Goal: Task Accomplishment & Management: Manage account settings

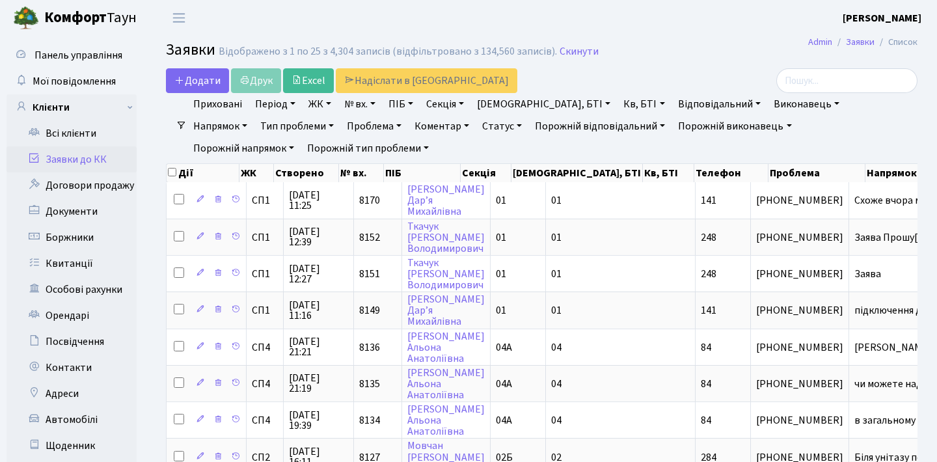
select select "25"
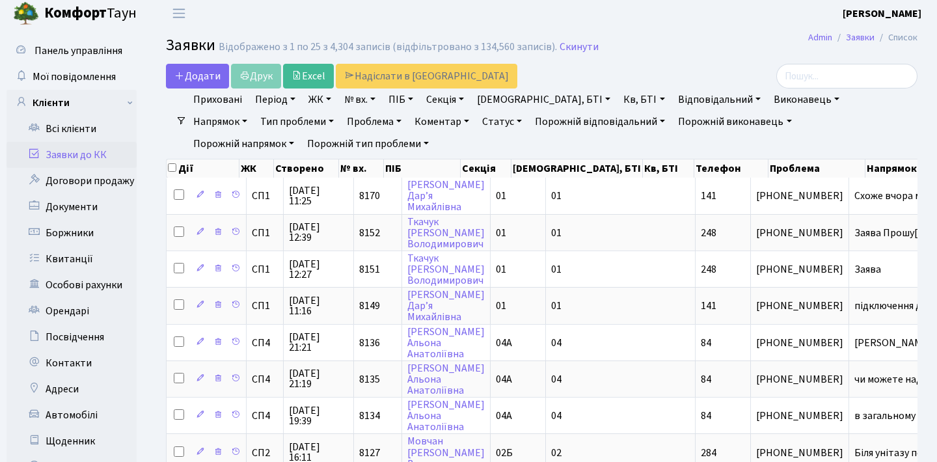
scroll to position [5, 0]
click at [113, 152] on link "Заявки до КК" at bounding box center [72, 155] width 130 height 26
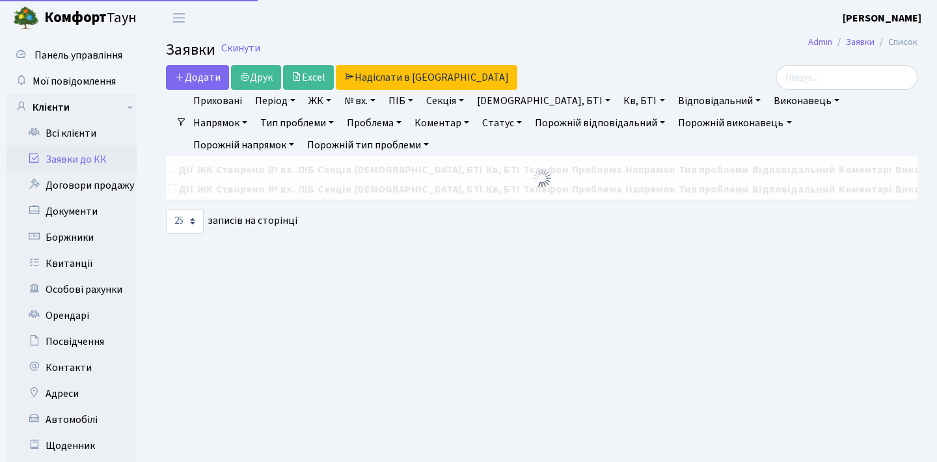
select select "25"
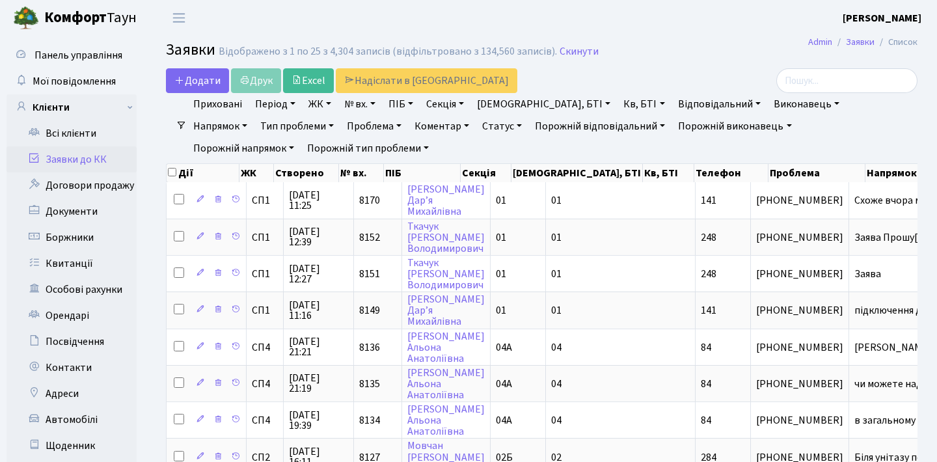
click at [686, 59] on h2 "Заявки Відображено з 1 по 25 з 4,304 записів (відфільтровано з 134,560 записів)…" at bounding box center [541, 52] width 751 height 22
click at [477, 127] on link "Статус" at bounding box center [502, 126] width 50 height 22
click at [478, 206] on link "Не виконано" at bounding box center [529, 205] width 103 height 20
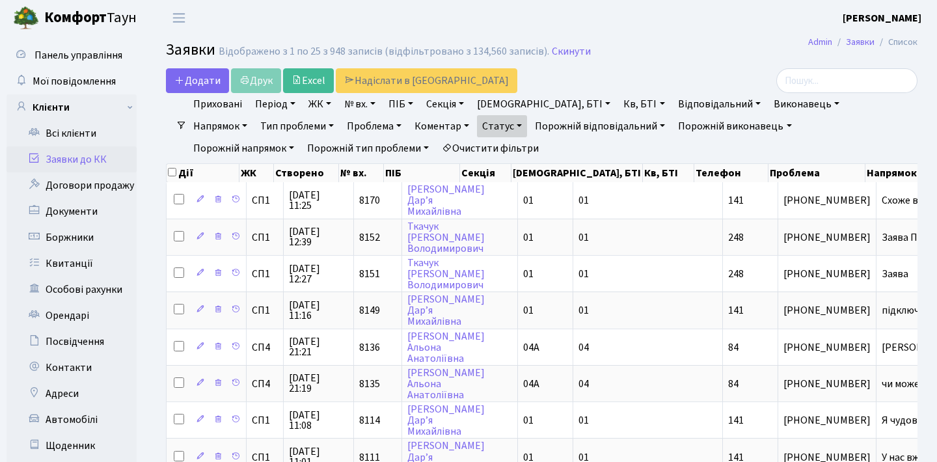
click at [291, 102] on link "Період" at bounding box center [275, 104] width 51 height 22
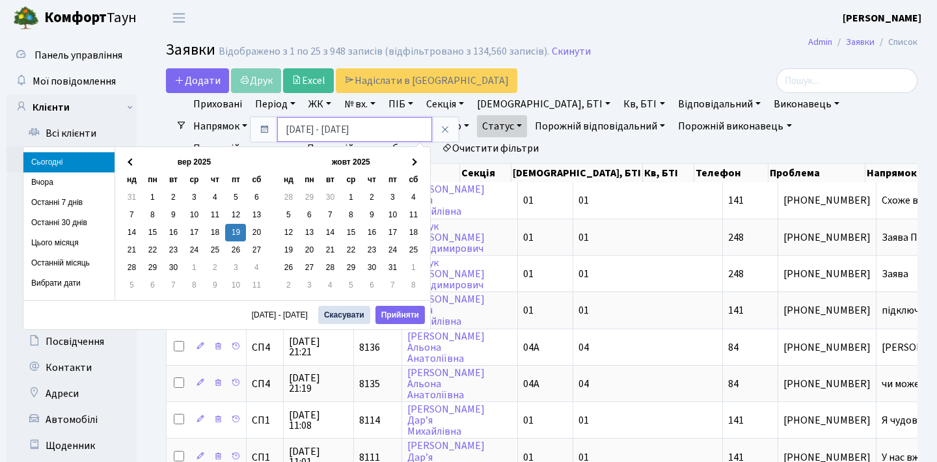
click at [293, 131] on input "19.09.2025 - 19.09.2025" at bounding box center [354, 129] width 155 height 25
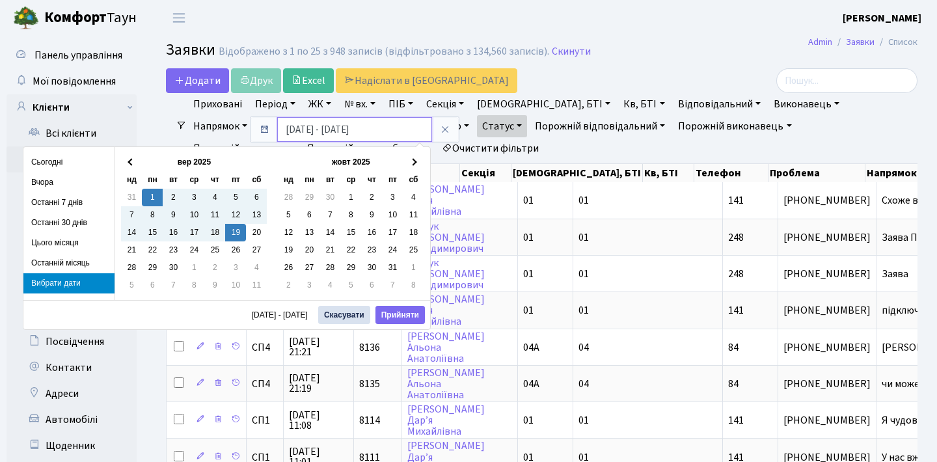
click at [328, 131] on input "01.09.2025 - 19.09.2025" at bounding box center [354, 129] width 155 height 25
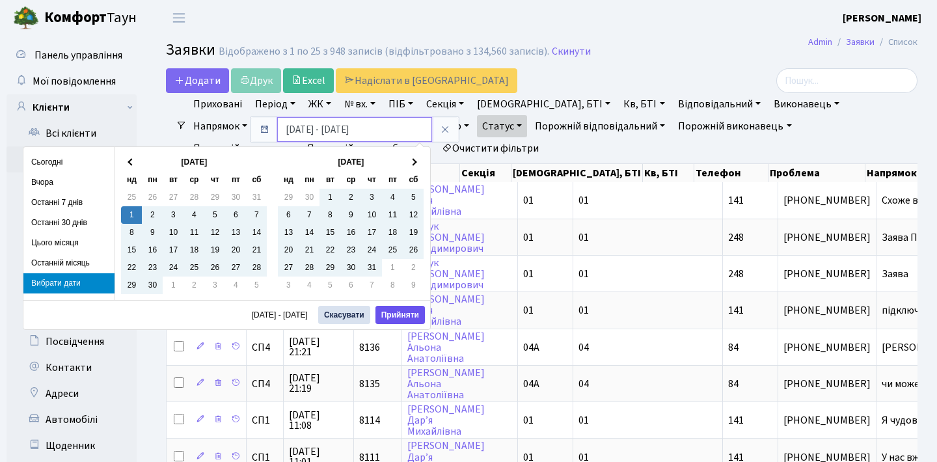
type input "01.09.2024 - 19.09.2025"
click at [403, 316] on button "Прийняти" at bounding box center [399, 315] width 49 height 18
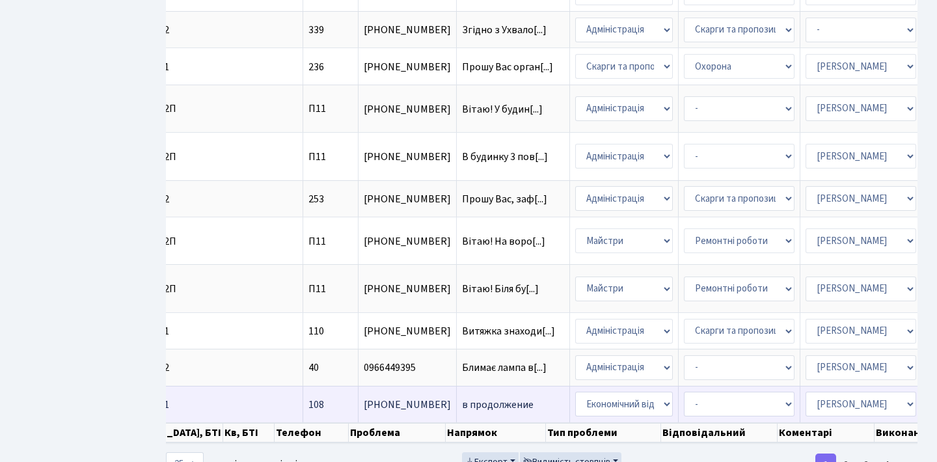
click at [462, 410] on span "в продолжение" at bounding box center [513, 404] width 102 height 10
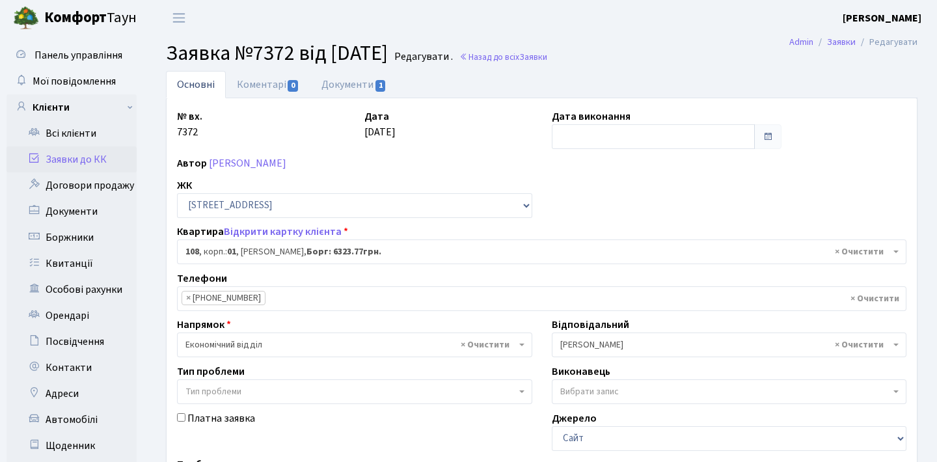
select select "20033"
click at [115, 155] on link "Заявки до КК" at bounding box center [72, 159] width 130 height 26
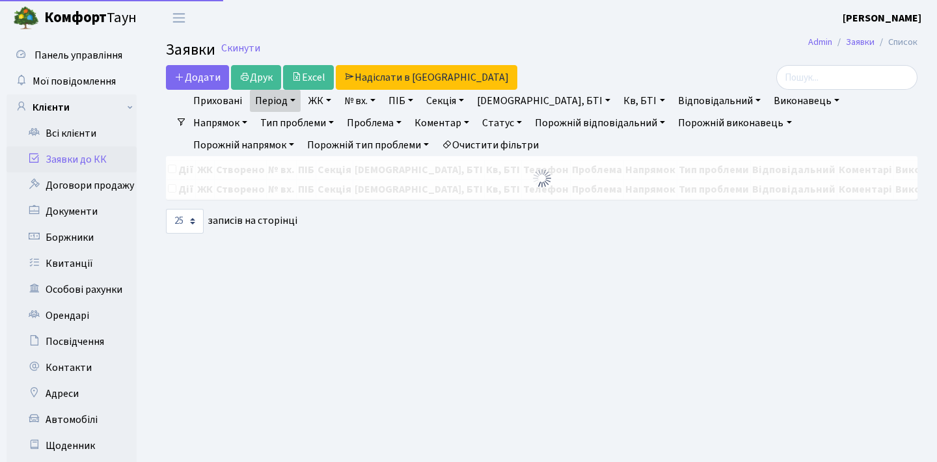
select select "25"
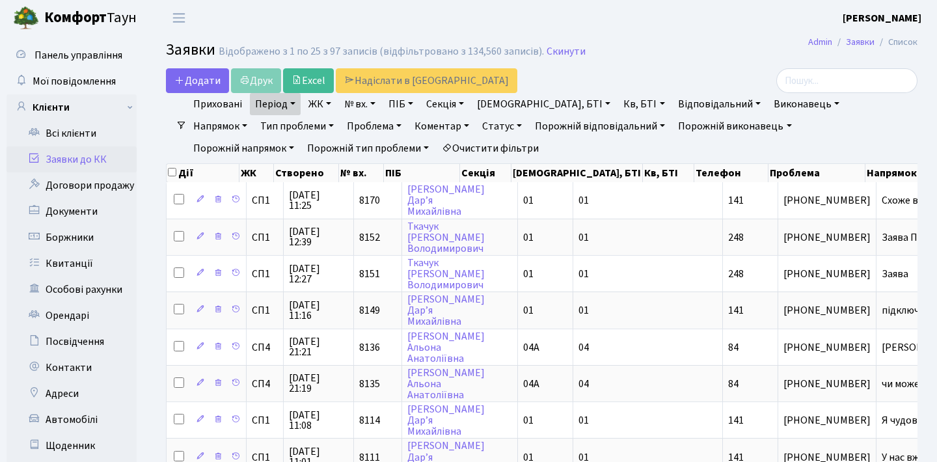
click at [650, 59] on h2 "Заявки Відображено з 1 по 25 з 97 записів (відфільтровано з 134,560 записів). С…" at bounding box center [541, 52] width 751 height 22
click at [90, 137] on link "Всі клієнти" at bounding box center [72, 133] width 130 height 26
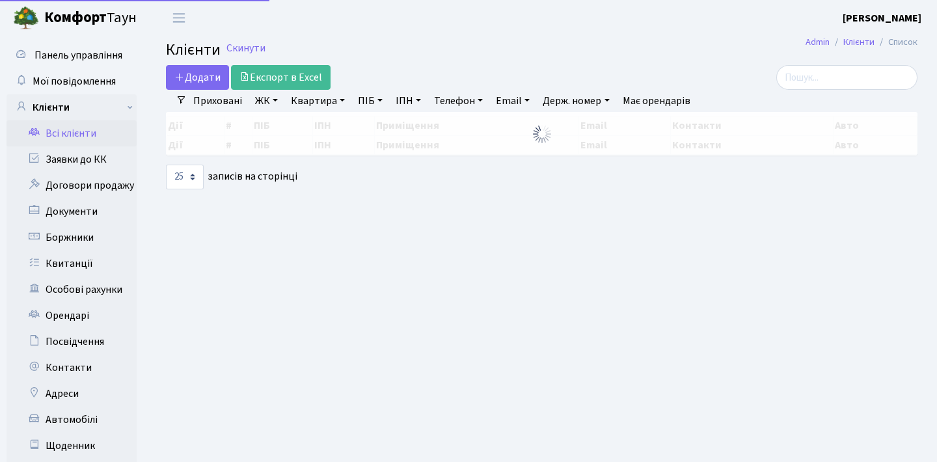
select select "25"
click at [817, 81] on input "search" at bounding box center [846, 77] width 141 height 25
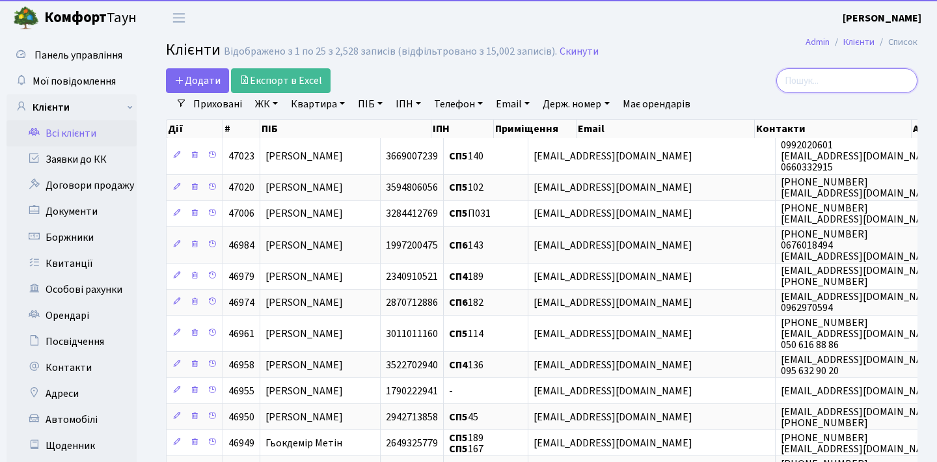
paste input "[EMAIL_ADDRESS][DOMAIN_NAME]"
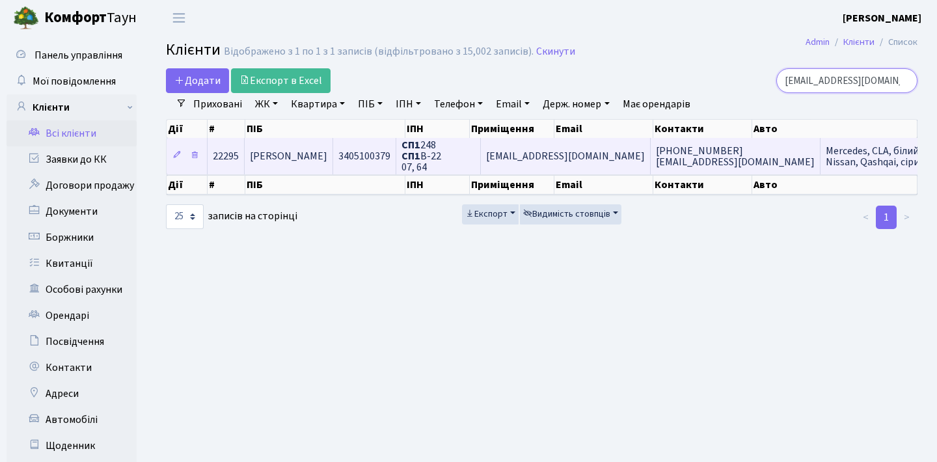
type input "[EMAIL_ADDRESS][DOMAIN_NAME]"
click at [669, 169] on span "+380938957024 uakorn@gmail.com" at bounding box center [735, 156] width 159 height 25
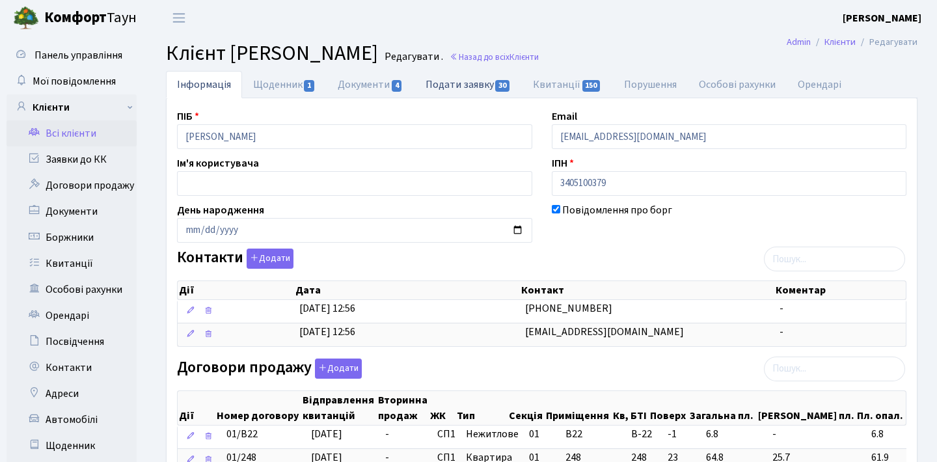
click at [452, 88] on link "Подати заявку 30" at bounding box center [467, 84] width 107 height 27
select select "25"
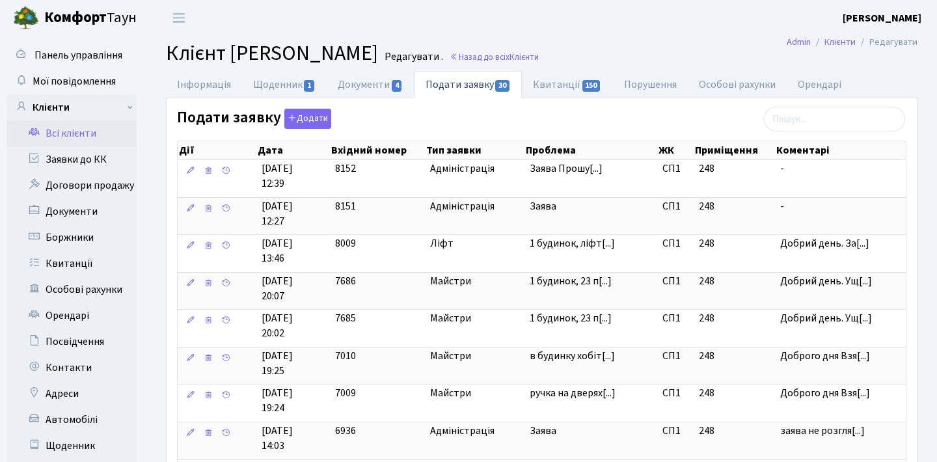
click at [95, 130] on link "Всі клієнти" at bounding box center [72, 133] width 130 height 26
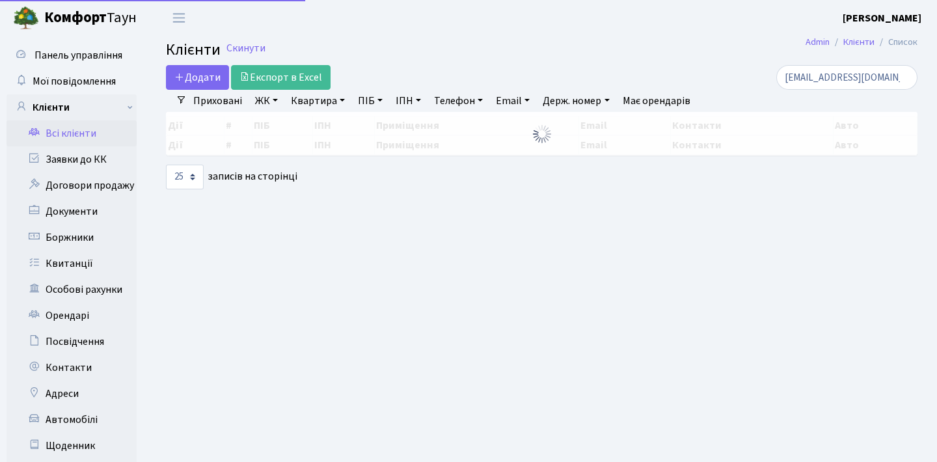
select select "25"
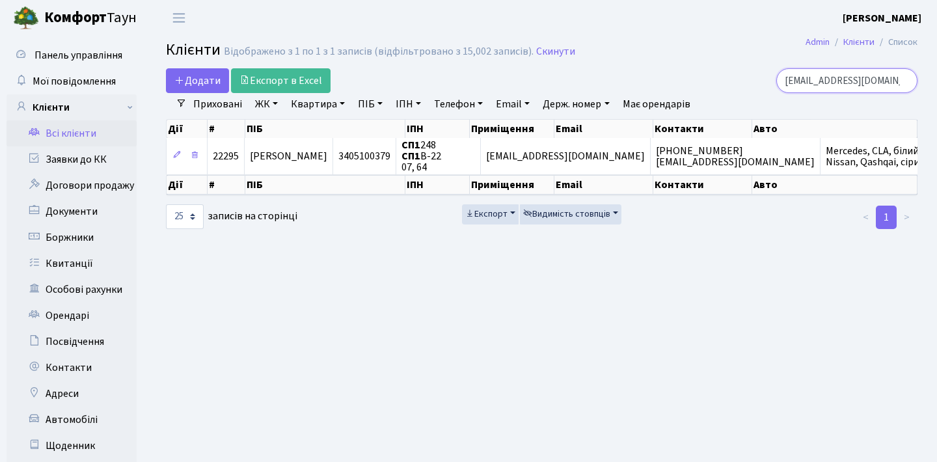
click at [904, 82] on input "uakorn@gmail.com" at bounding box center [846, 80] width 141 height 25
click at [859, 77] on input "search" at bounding box center [846, 80] width 141 height 25
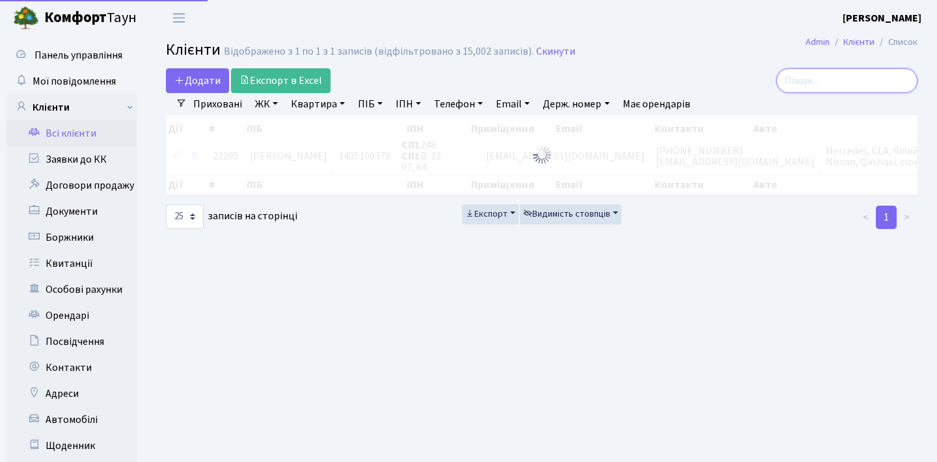
paste input "[EMAIL_ADDRESS][DOMAIN_NAME]"
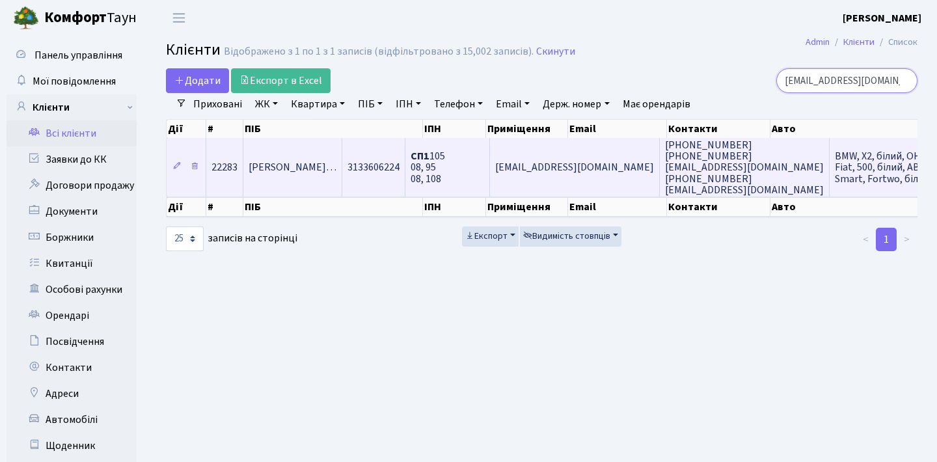
type input "[EMAIL_ADDRESS][DOMAIN_NAME]"
click at [611, 183] on td "[EMAIL_ADDRESS][DOMAIN_NAME]" at bounding box center [575, 167] width 170 height 59
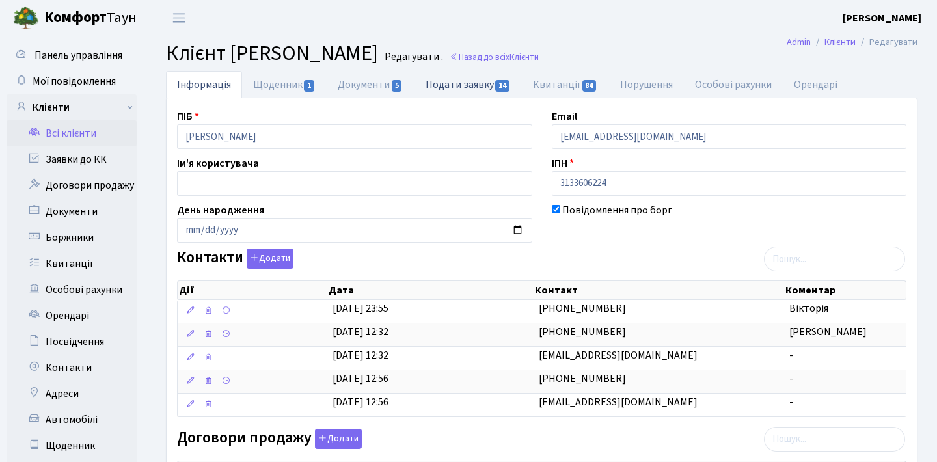
click at [461, 89] on link "Подати заявку 14" at bounding box center [467, 84] width 107 height 27
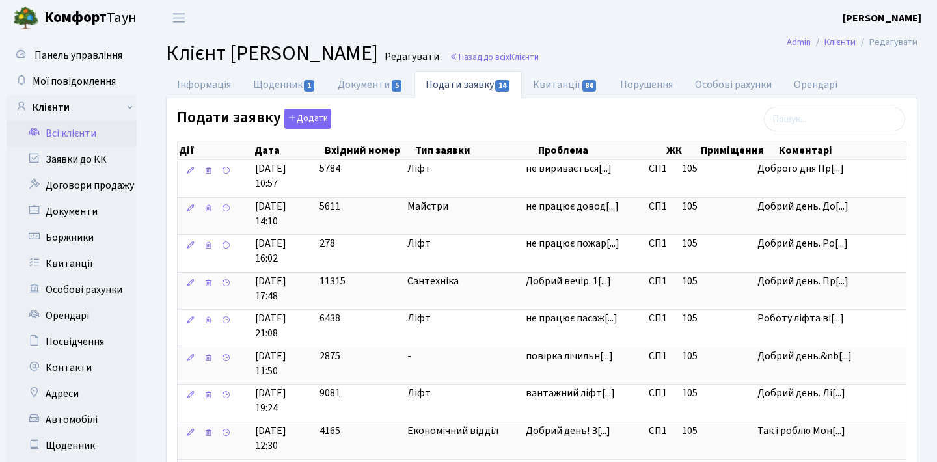
click at [125, 133] on link "Всі клієнти" at bounding box center [72, 133] width 130 height 26
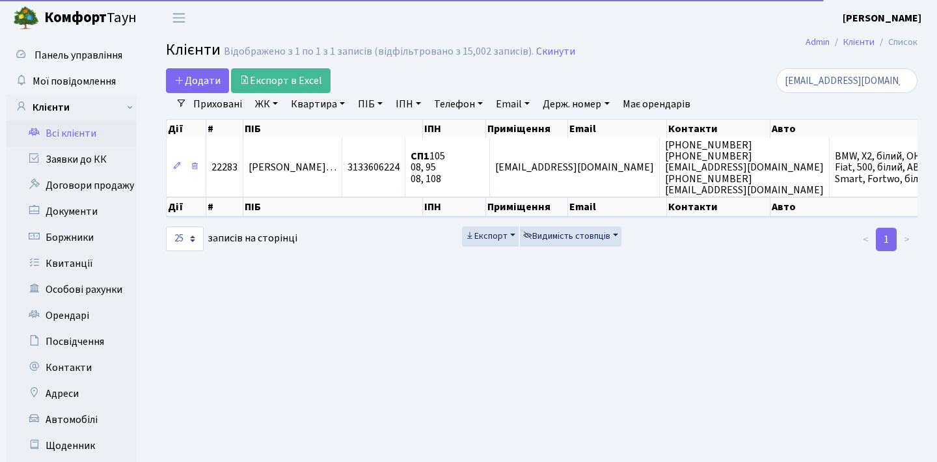
select select "25"
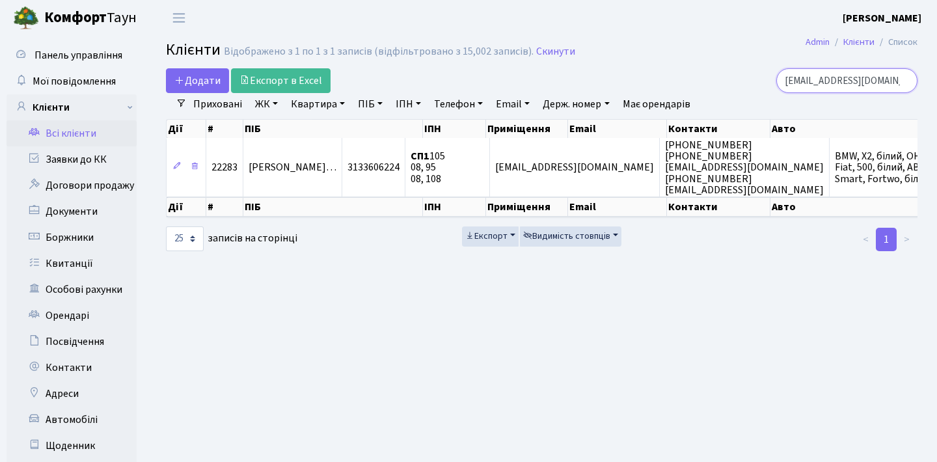
click at [898, 81] on input "gelya.stv@gmail.com" at bounding box center [846, 80] width 141 height 25
click at [865, 81] on input "search" at bounding box center [846, 80] width 141 height 25
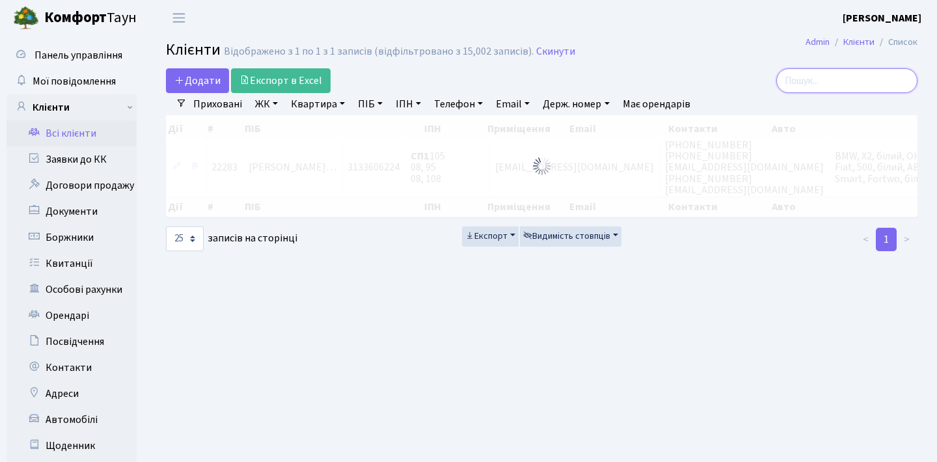
paste input "[DOMAIN_NAME][EMAIL_ADDRESS][DOMAIN_NAME]"
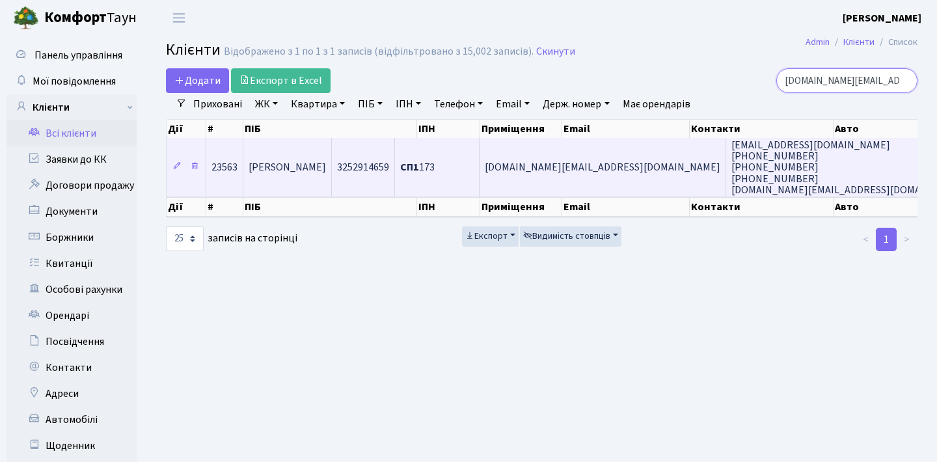
type input "[DOMAIN_NAME][EMAIL_ADDRESS][DOMAIN_NAME]"
click at [665, 175] on span "[DOMAIN_NAME][EMAIL_ADDRESS][DOMAIN_NAME]" at bounding box center [603, 168] width 236 height 14
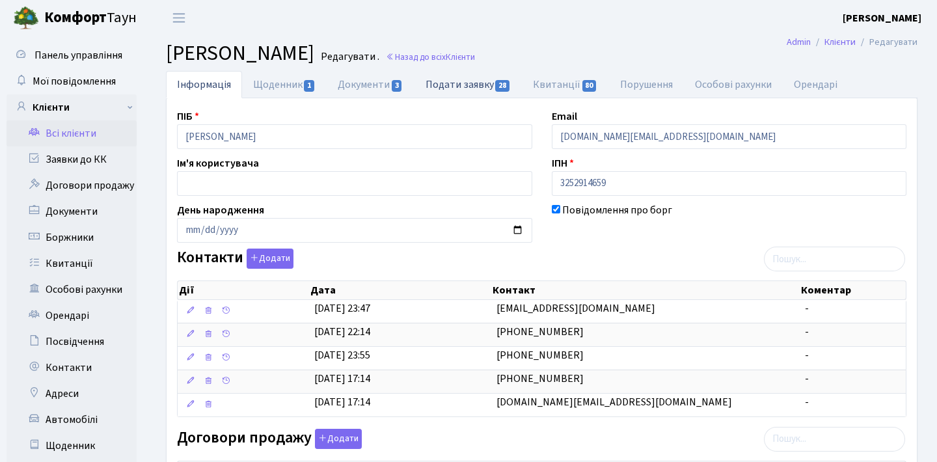
click at [489, 94] on link "Подати заявку 28" at bounding box center [467, 84] width 107 height 27
select select "25"
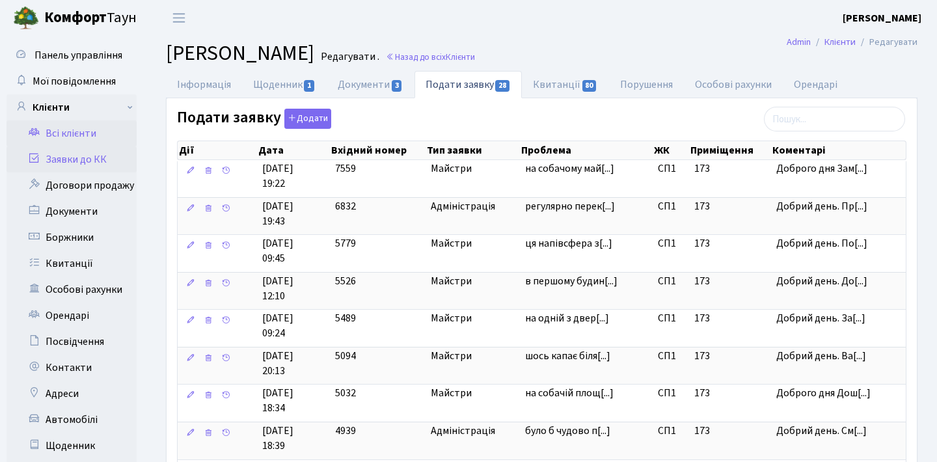
click at [102, 163] on link "Заявки до КК" at bounding box center [72, 159] width 130 height 26
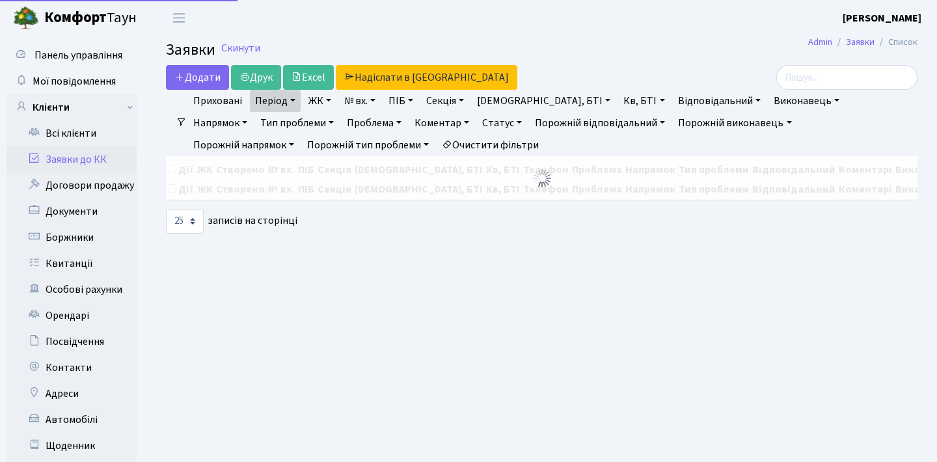
select select "25"
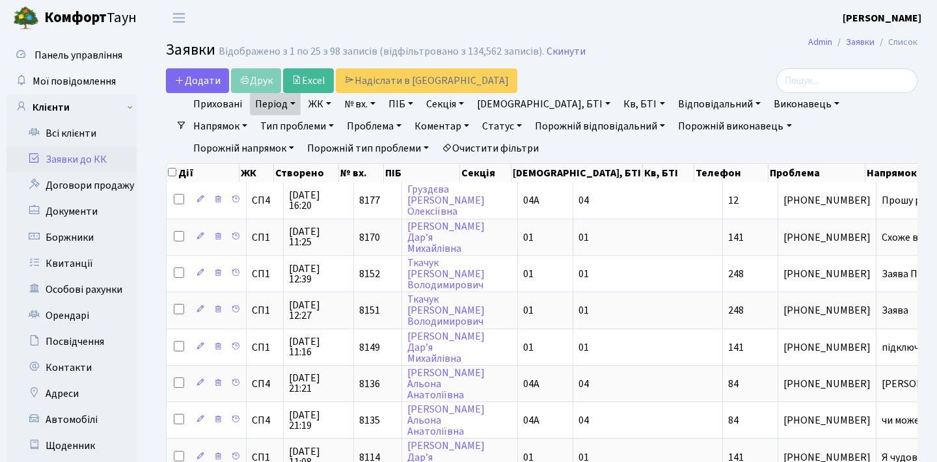
click at [665, 49] on h2 "Заявки Відображено з 1 по 25 з 98 записів (відфільтровано з 134,562 записів). С…" at bounding box center [541, 52] width 751 height 22
click at [114, 137] on link "Всі клієнти" at bounding box center [72, 133] width 130 height 26
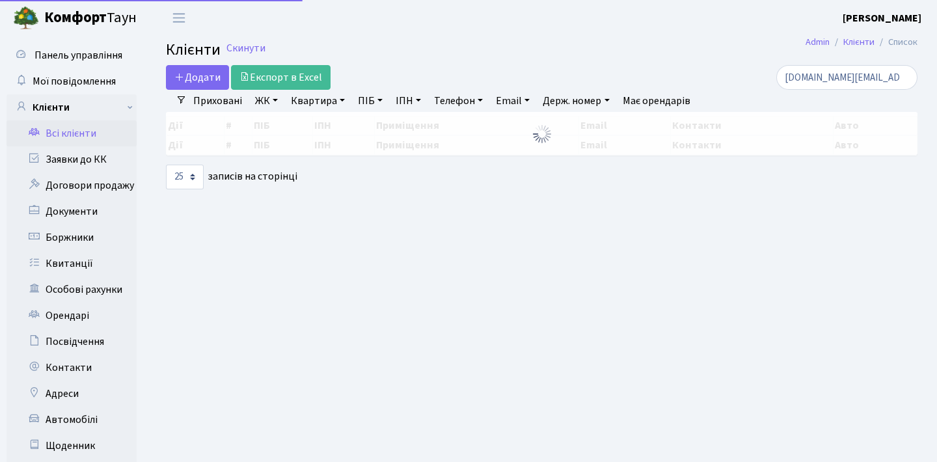
select select "25"
click at [838, 88] on input "mel.rides.bike@gmail.com" at bounding box center [846, 77] width 141 height 25
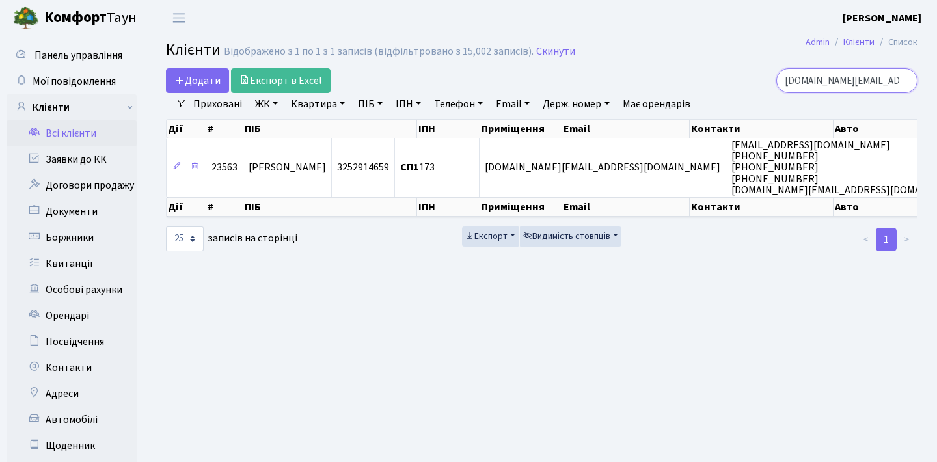
click at [904, 83] on input "mel.rides.bike@gmail.com" at bounding box center [846, 80] width 141 height 25
click at [859, 83] on input "search" at bounding box center [846, 80] width 141 height 25
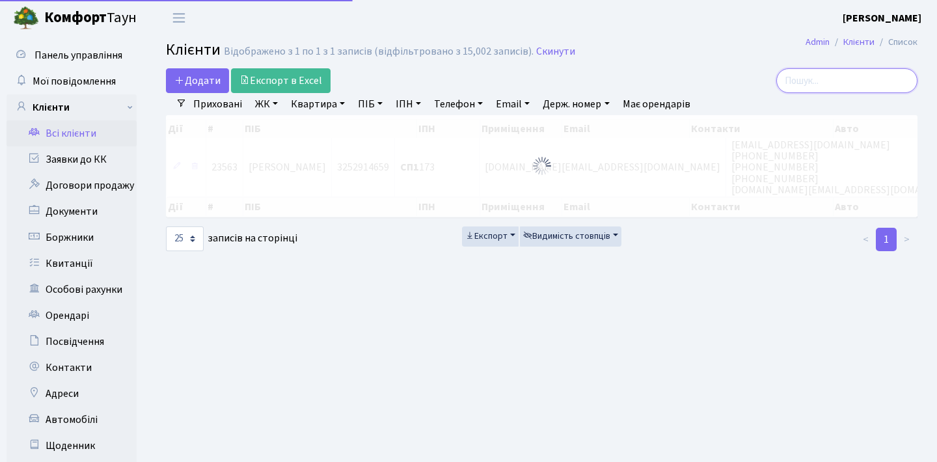
paste input "alex.kalichevsky@gmail.com"
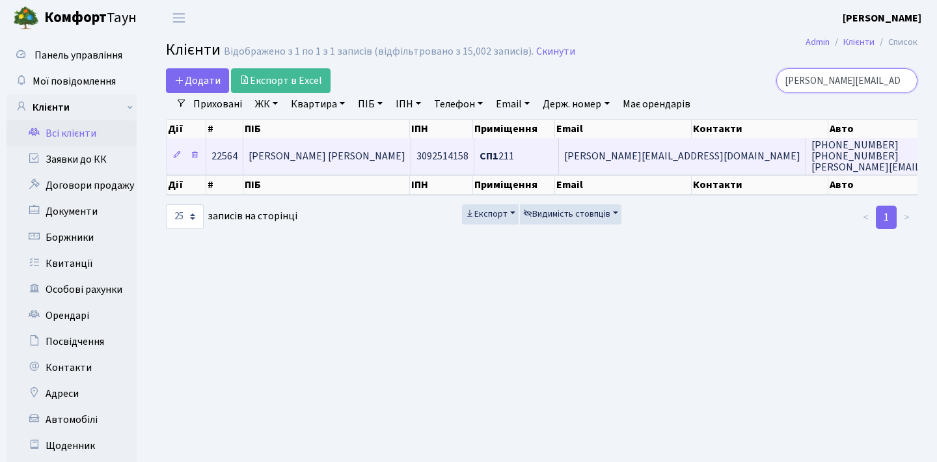
type input "alex.kalichevsky@gmail.com"
click at [654, 162] on span "Alex.kalichevsky@gmail.com" at bounding box center [682, 156] width 236 height 14
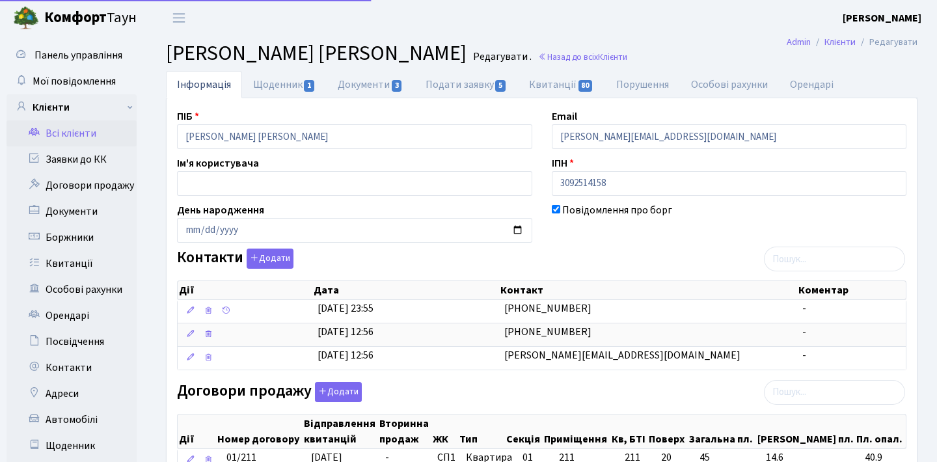
click at [491, 87] on link "Подати заявку 5" at bounding box center [465, 84] width 103 height 27
select select "25"
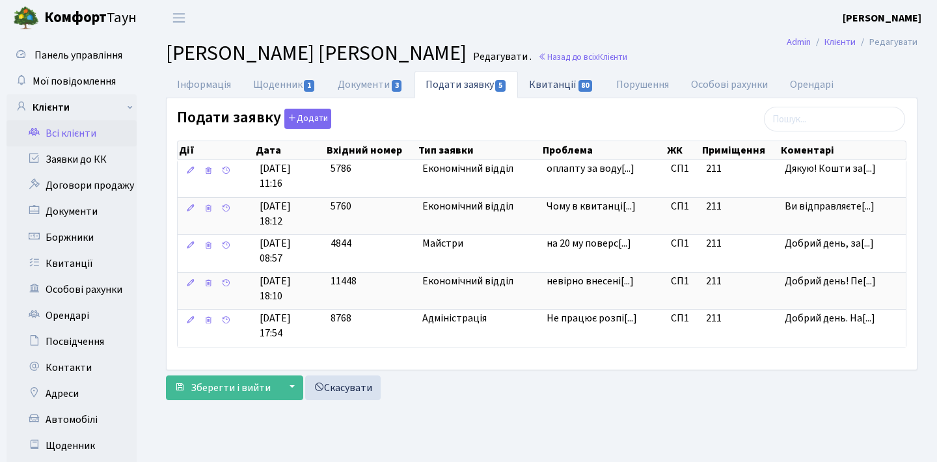
click at [571, 85] on link "Квитанції 80" at bounding box center [561, 84] width 87 height 27
select select "25"
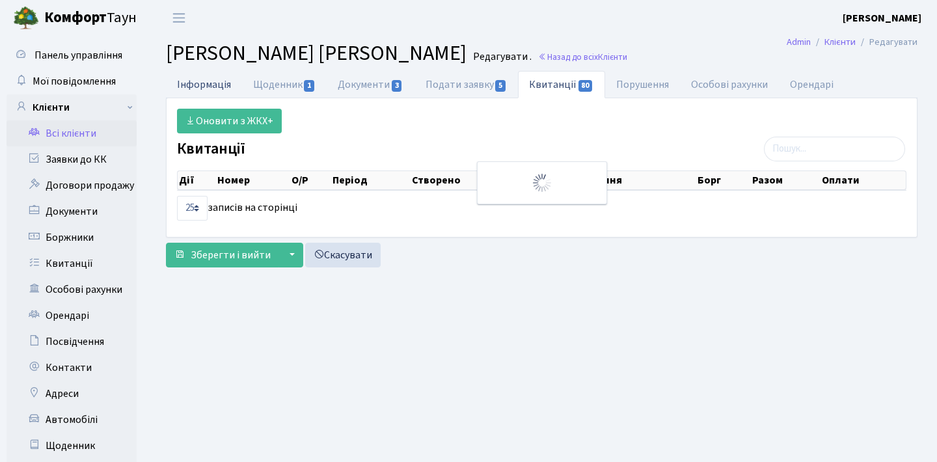
click at [182, 87] on link "Інформація" at bounding box center [204, 84] width 76 height 27
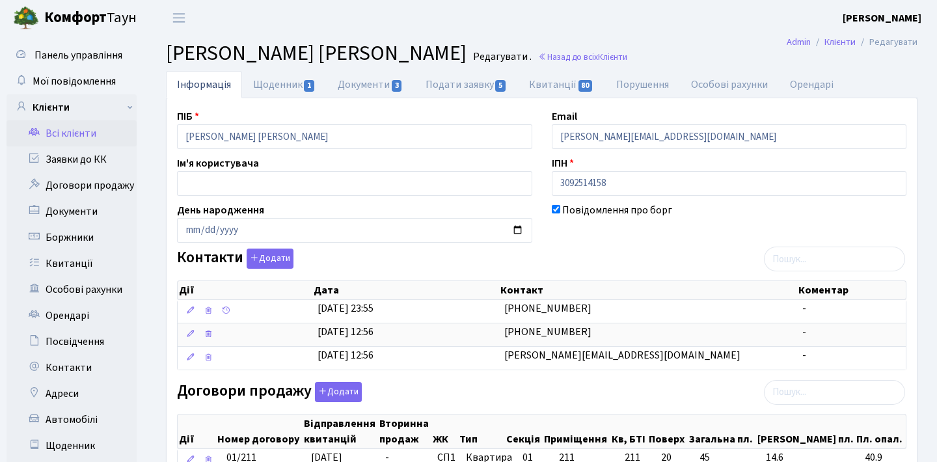
click at [83, 129] on link "Всі клієнти" at bounding box center [72, 133] width 130 height 26
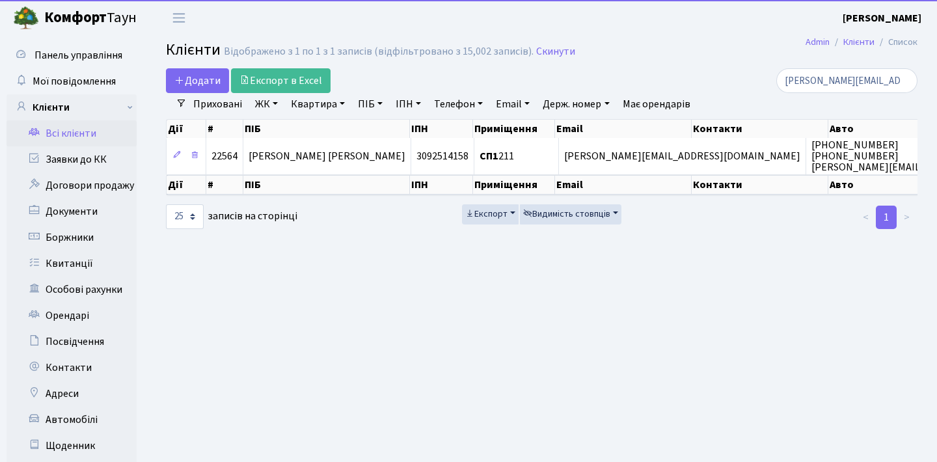
select select "25"
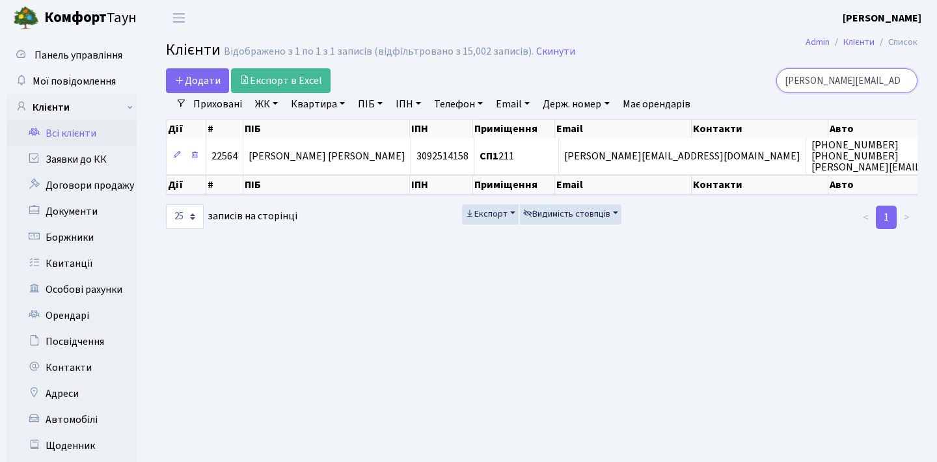
click at [900, 81] on input "alex.kalichevsky@gmail.com" at bounding box center [846, 80] width 141 height 25
click at [867, 81] on input "search" at bounding box center [846, 80] width 141 height 25
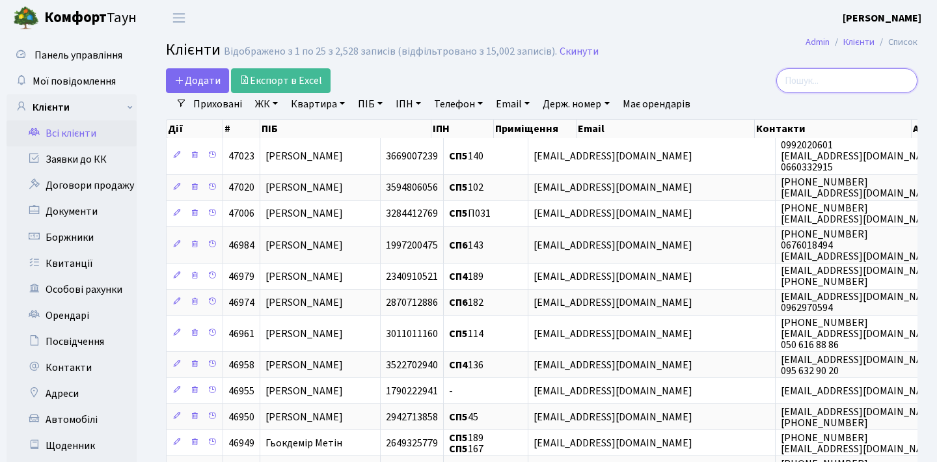
click at [867, 81] on input "search" at bounding box center [846, 80] width 141 height 25
paste input "mandrychenko.valeriia@gmail.com"
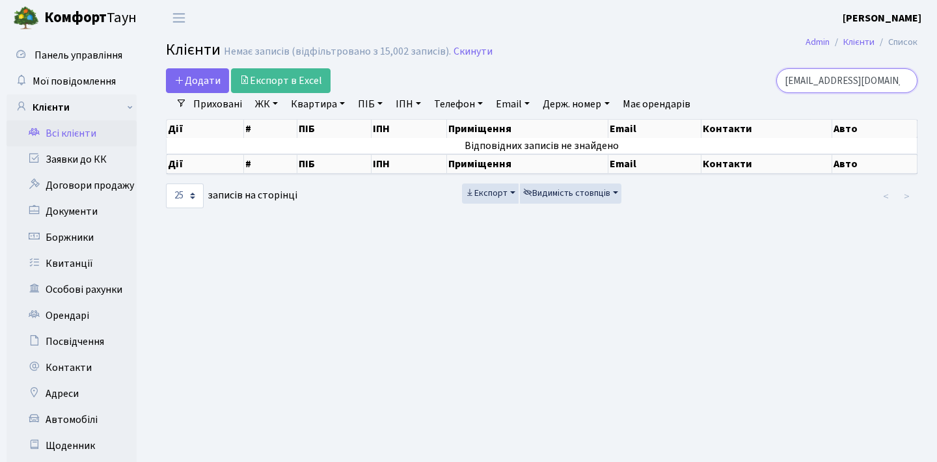
type input "mandrychenko.valeriia@gmail.com"
click at [87, 132] on link "Всі клієнти" at bounding box center [72, 133] width 130 height 26
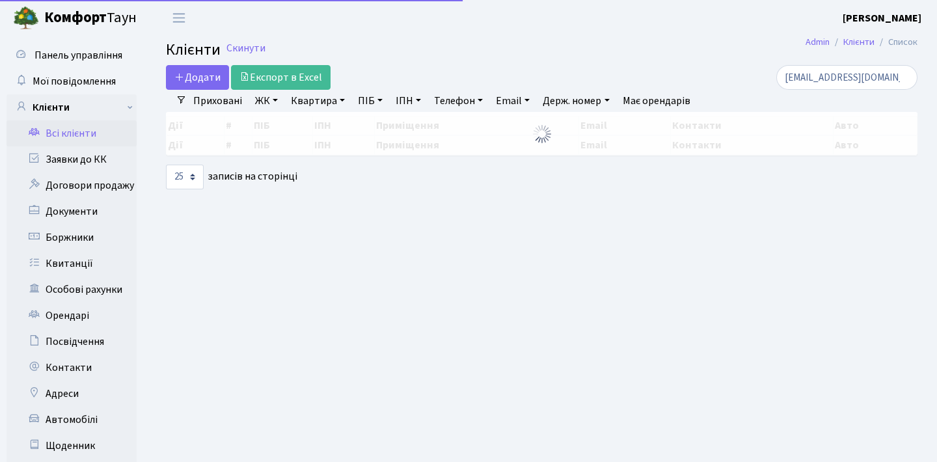
select select "25"
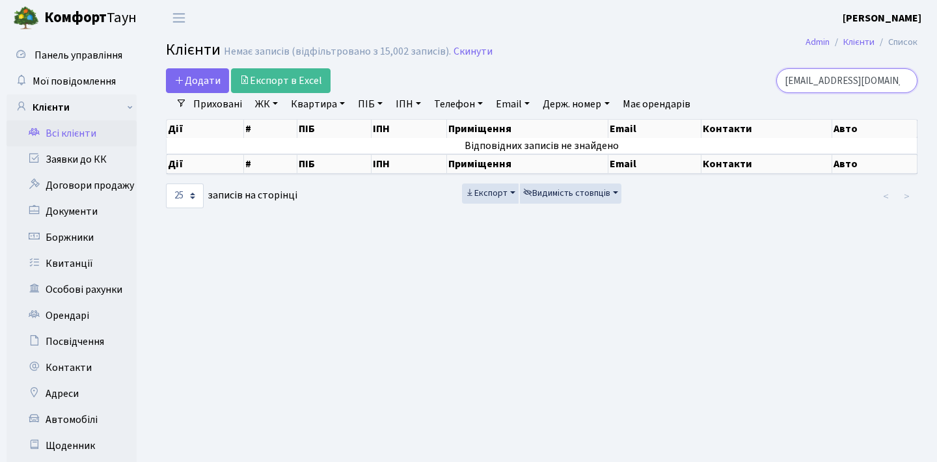
click at [903, 77] on input "mandrychenko.valeriia@gmail.com" at bounding box center [846, 80] width 141 height 25
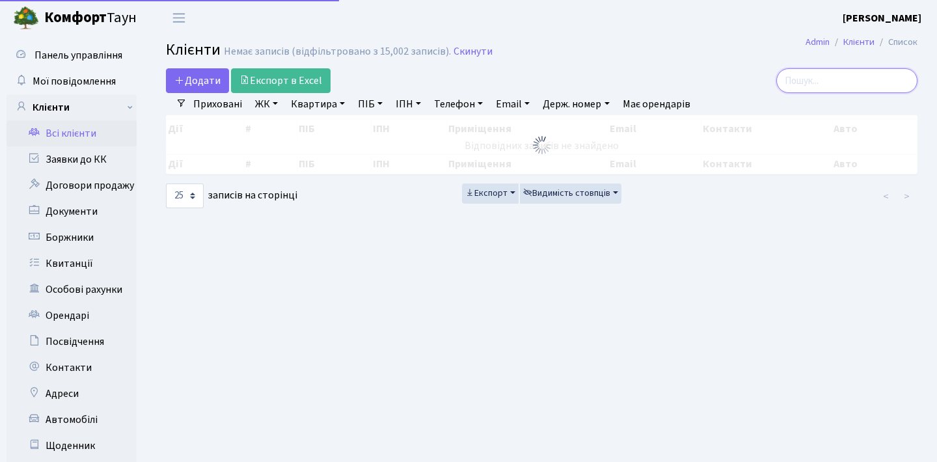
paste input "aleksandrvoropaev4500@gmail.com"
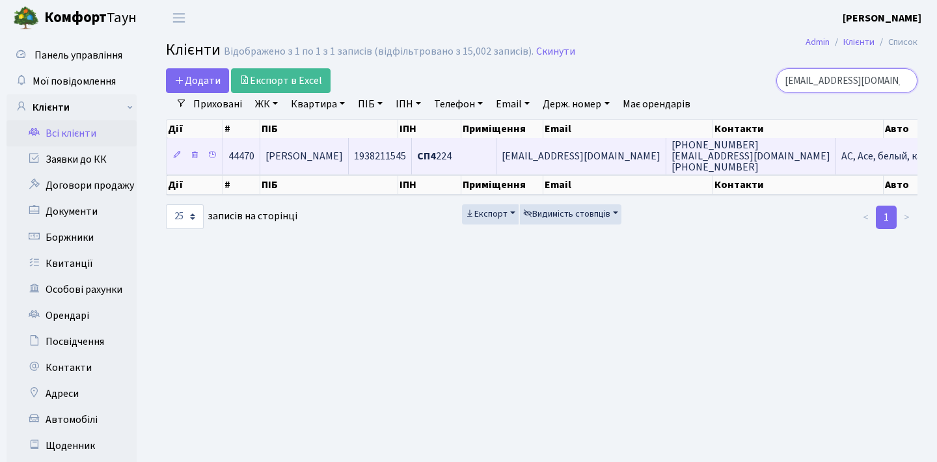
type input "aleksandrvoropaev4500@gmail.com"
click at [594, 172] on td "[EMAIL_ADDRESS][DOMAIN_NAME]" at bounding box center [581, 156] width 170 height 36
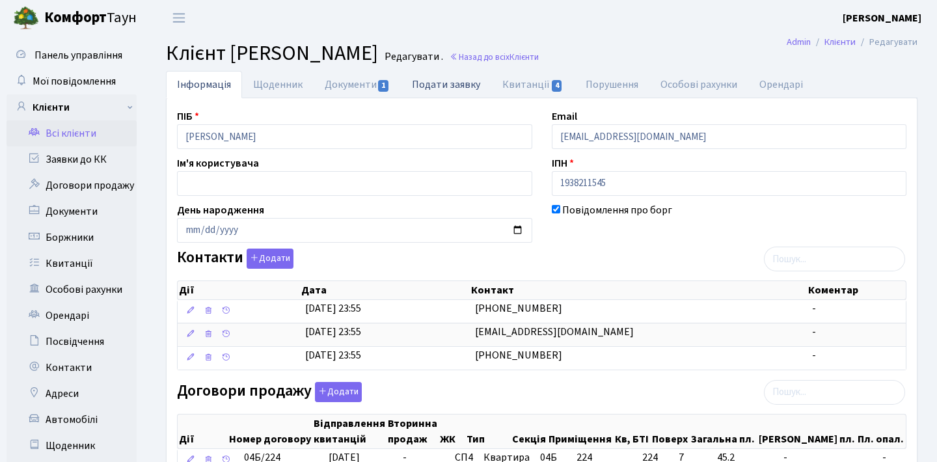
click at [452, 86] on link "Подати заявку" at bounding box center [446, 84] width 90 height 27
select select "25"
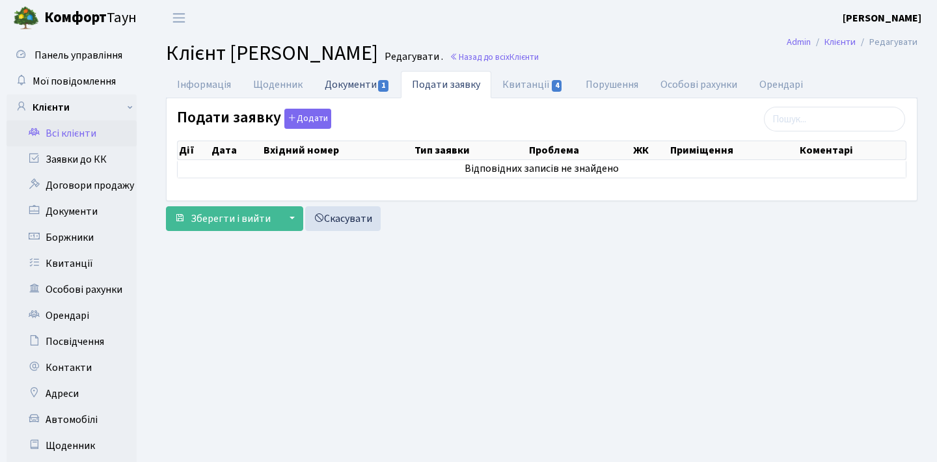
click at [378, 83] on span "1" at bounding box center [383, 86] width 10 height 12
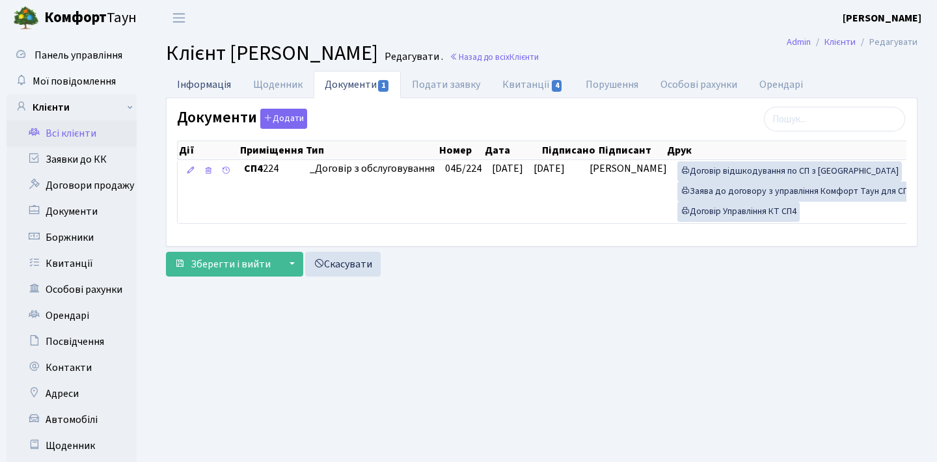
click at [221, 74] on link "Інформація" at bounding box center [204, 84] width 76 height 27
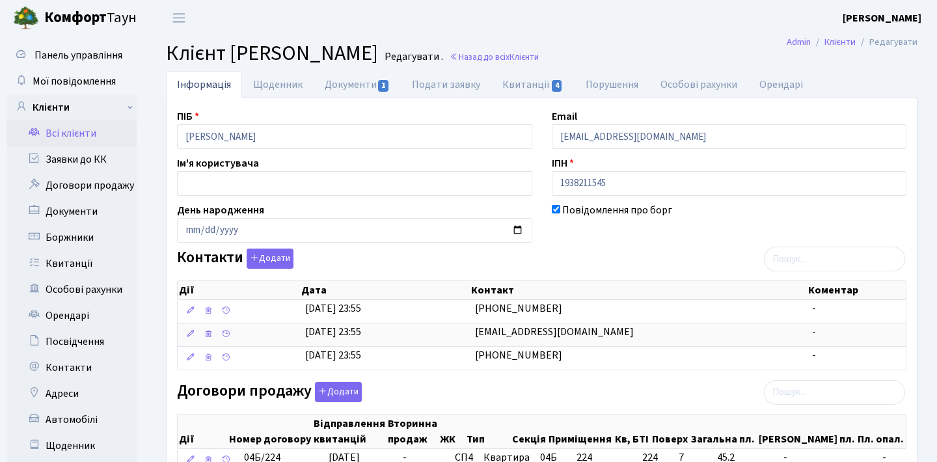
click at [101, 137] on link "Всі клієнти" at bounding box center [72, 133] width 130 height 26
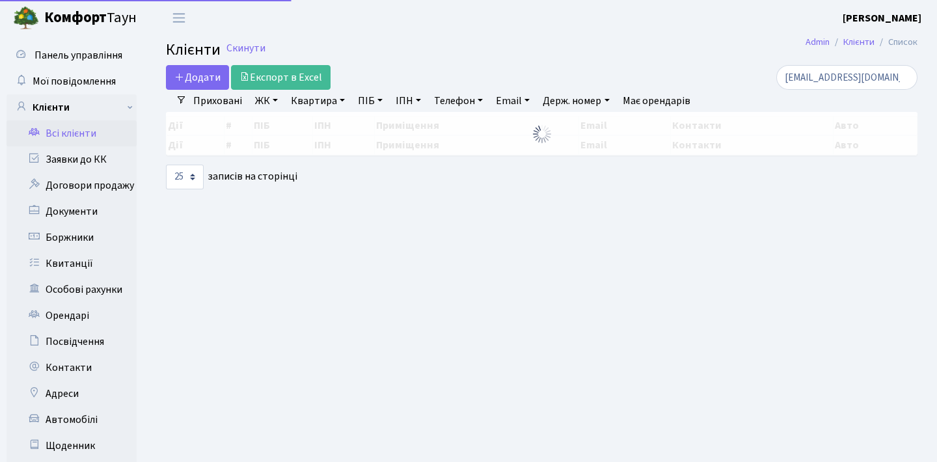
select select "25"
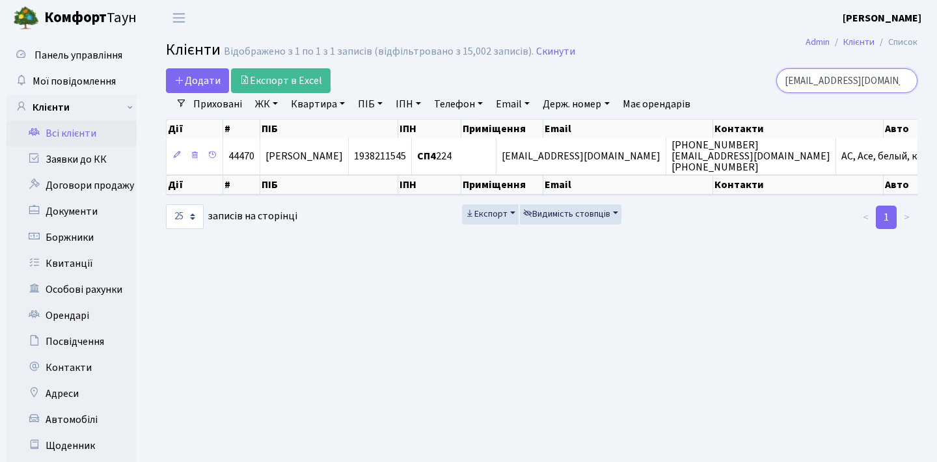
click at [903, 81] on input "[EMAIL_ADDRESS][DOMAIN_NAME]" at bounding box center [846, 80] width 141 height 25
paste input "[EMAIL_ADDRESS][DOMAIN_NAME]"
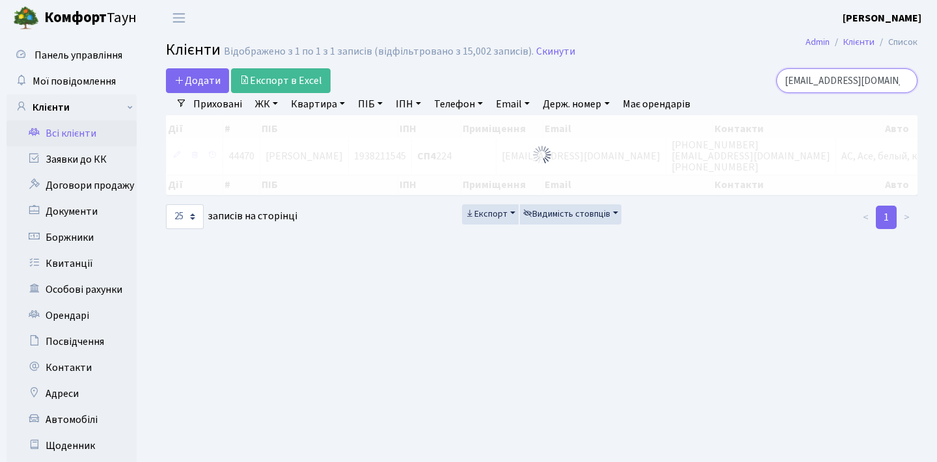
type input "[EMAIL_ADDRESS][DOMAIN_NAME]"
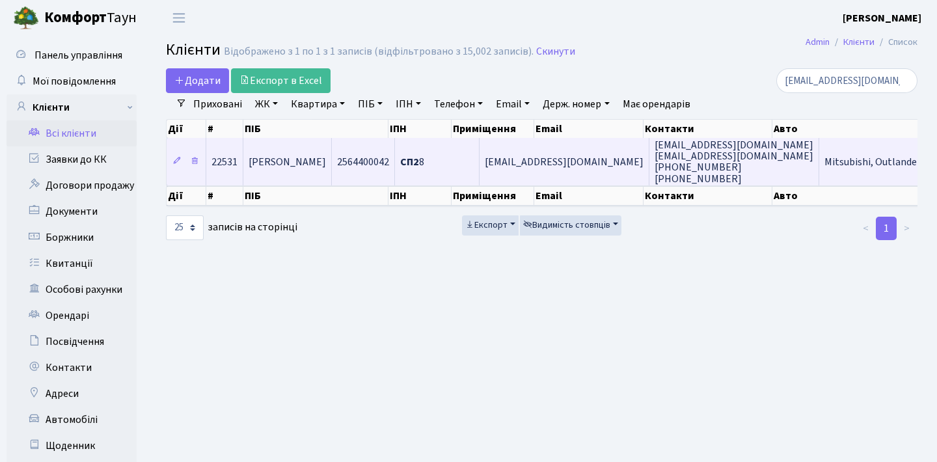
click at [585, 169] on span "osmadays@gmail.com" at bounding box center [564, 162] width 159 height 14
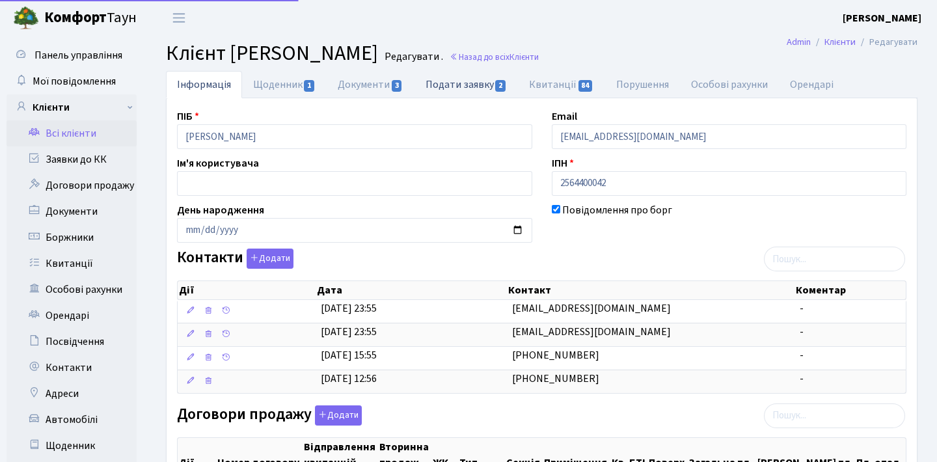
click at [442, 87] on link "Подати заявку 2" at bounding box center [465, 84] width 103 height 27
select select "25"
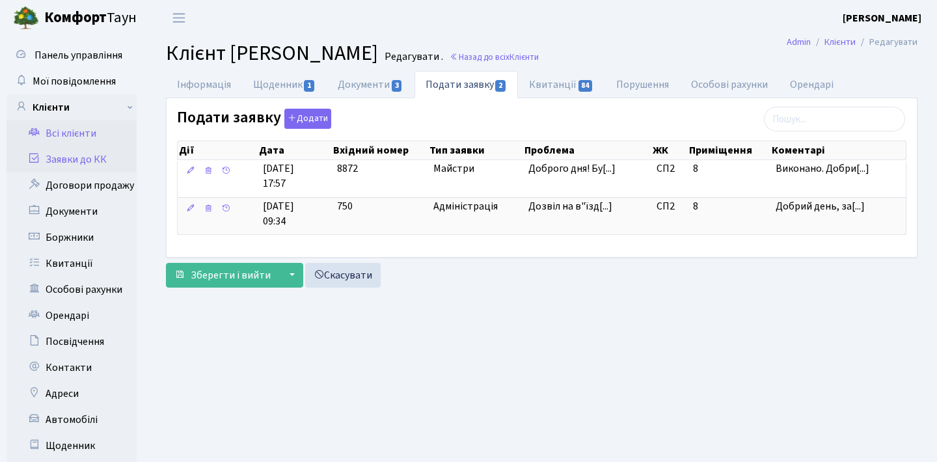
click at [101, 162] on link "Заявки до КК" at bounding box center [72, 159] width 130 height 26
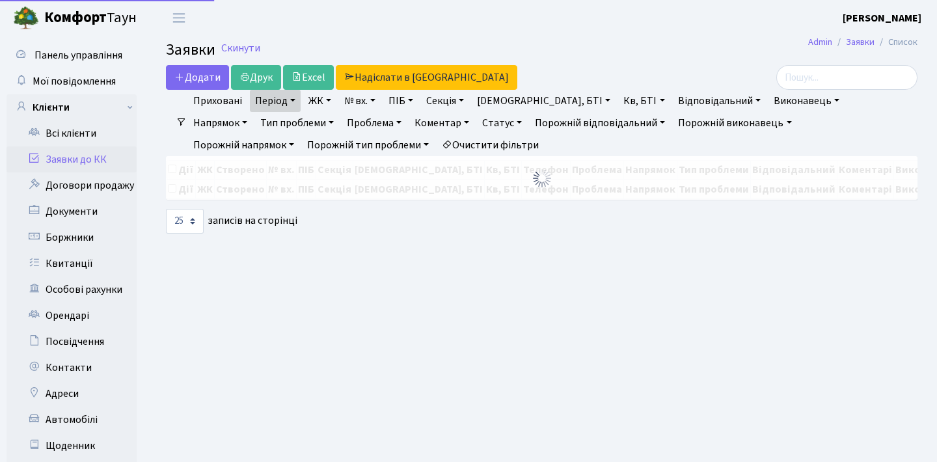
select select "25"
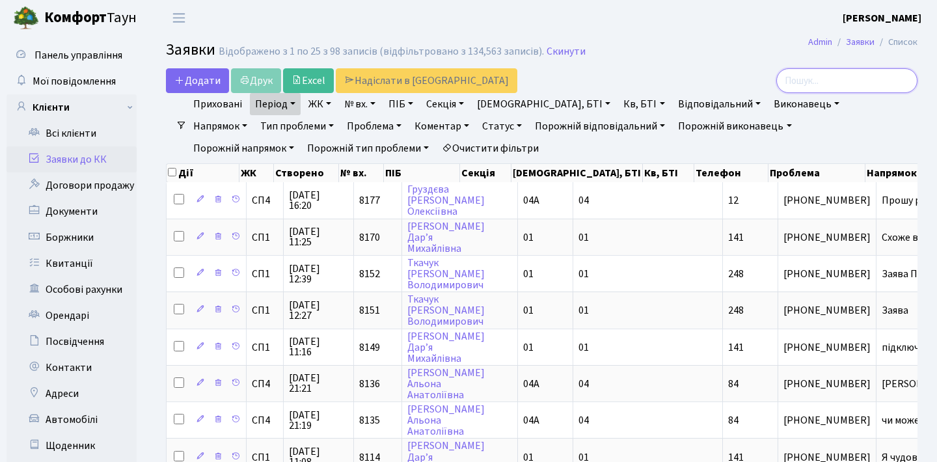
click at [800, 85] on input "search" at bounding box center [846, 80] width 141 height 25
click at [83, 132] on link "Всі клієнти" at bounding box center [72, 133] width 130 height 26
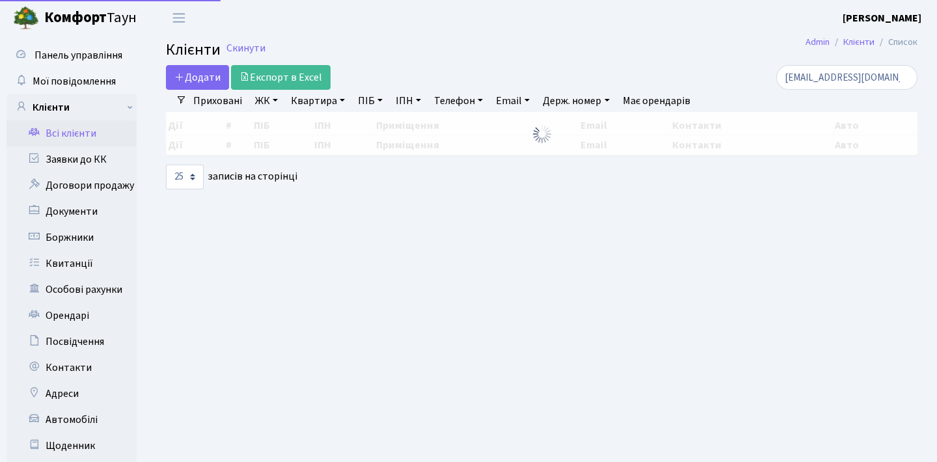
select select "25"
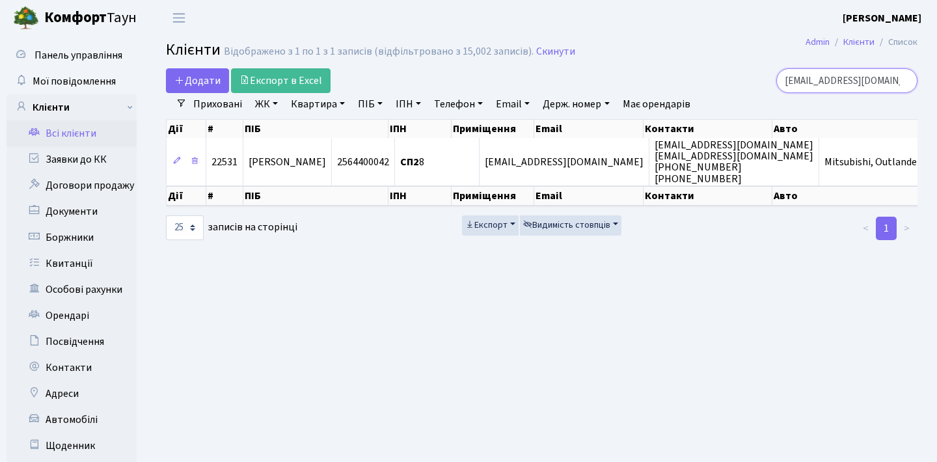
click at [899, 81] on input "hadgzinov@gmail.com" at bounding box center [846, 80] width 141 height 25
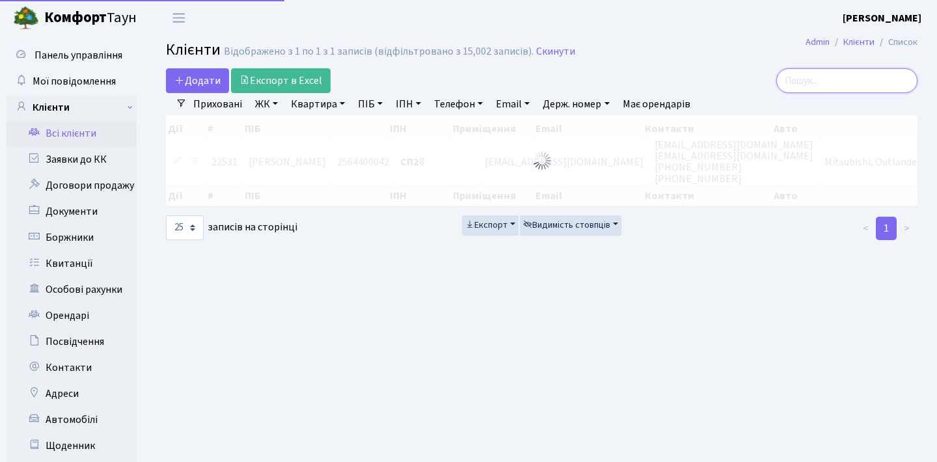
paste input "lysianskyio@gmail.com"
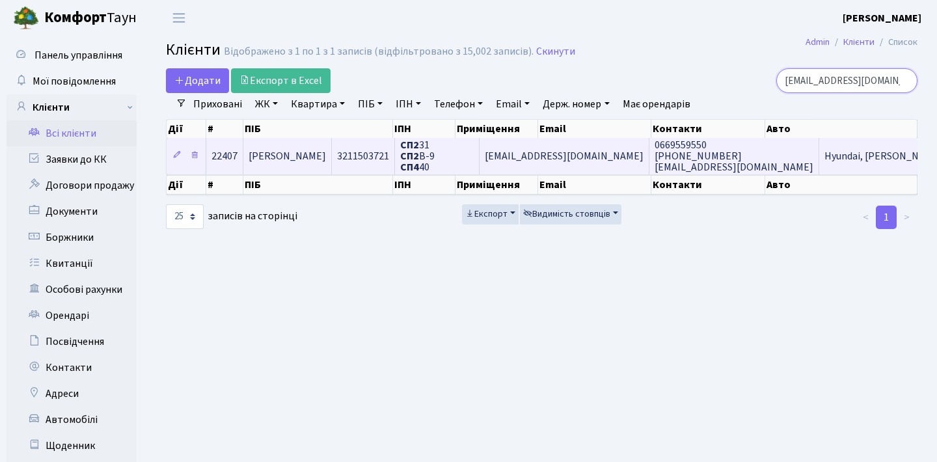
type input "lysianskyio@gmail.com"
click at [614, 161] on span "lysianskyio@gmail.com" at bounding box center [564, 156] width 159 height 14
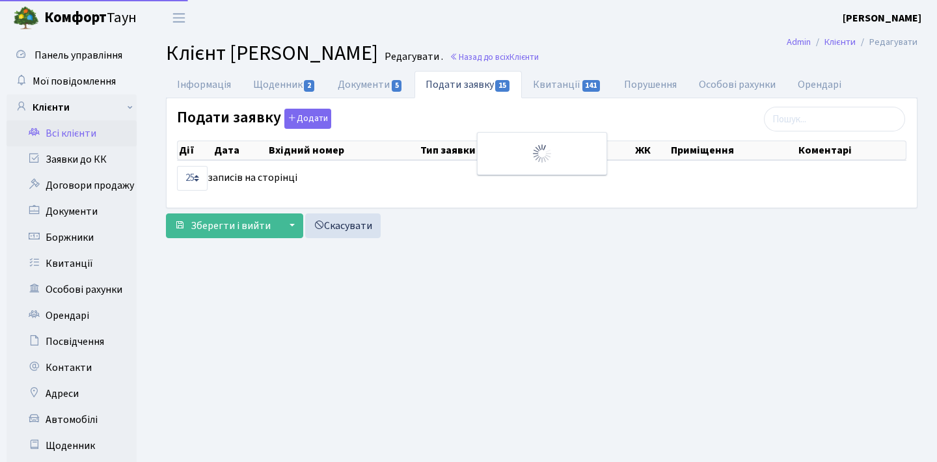
select select "25"
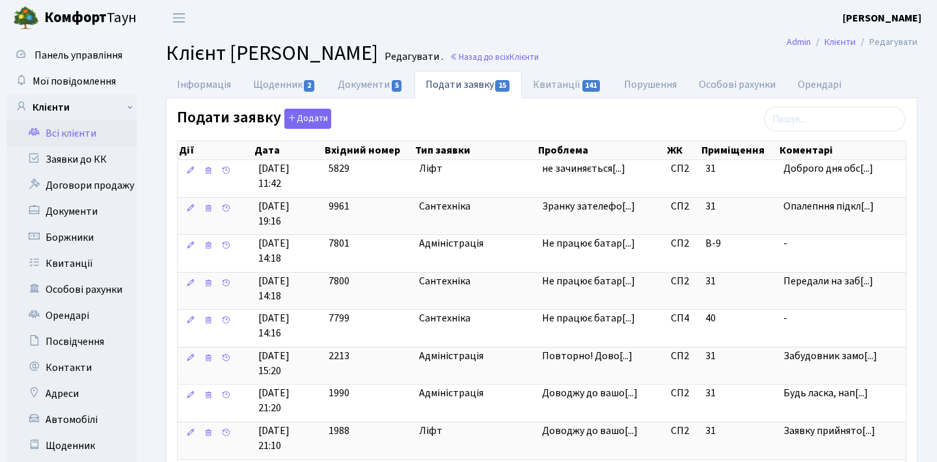
click at [71, 137] on link "Всі клієнти" at bounding box center [72, 133] width 130 height 26
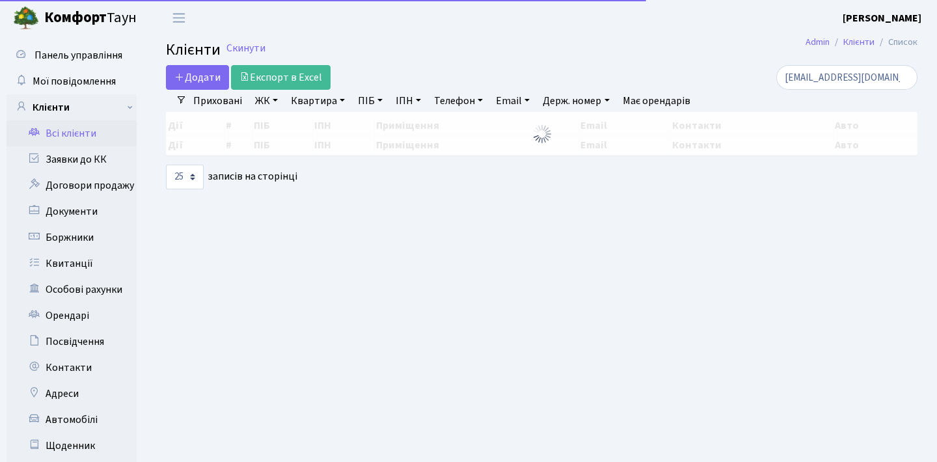
select select "25"
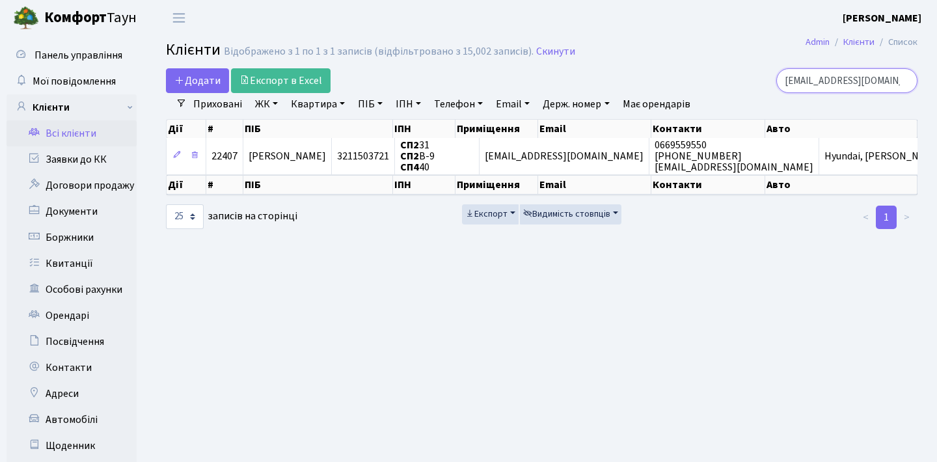
click at [900, 82] on input "lysianskyio@gmail.com" at bounding box center [846, 80] width 141 height 25
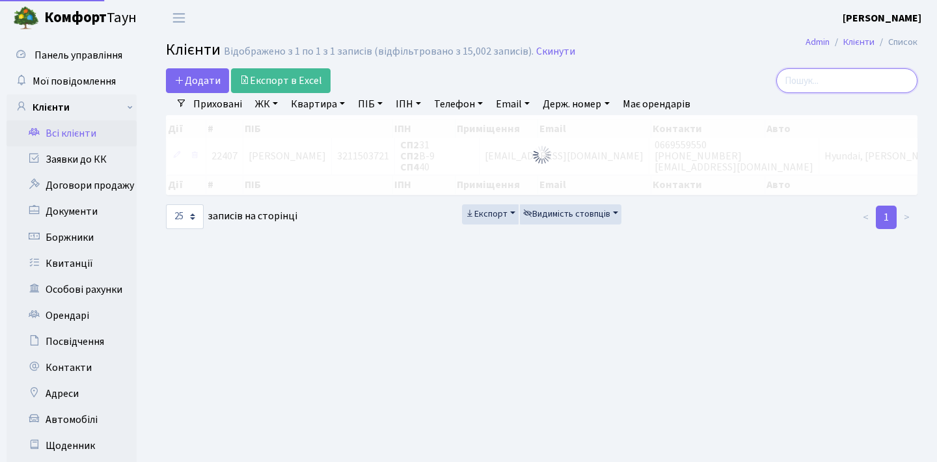
paste input "[EMAIL_ADDRESS][DOMAIN_NAME]"
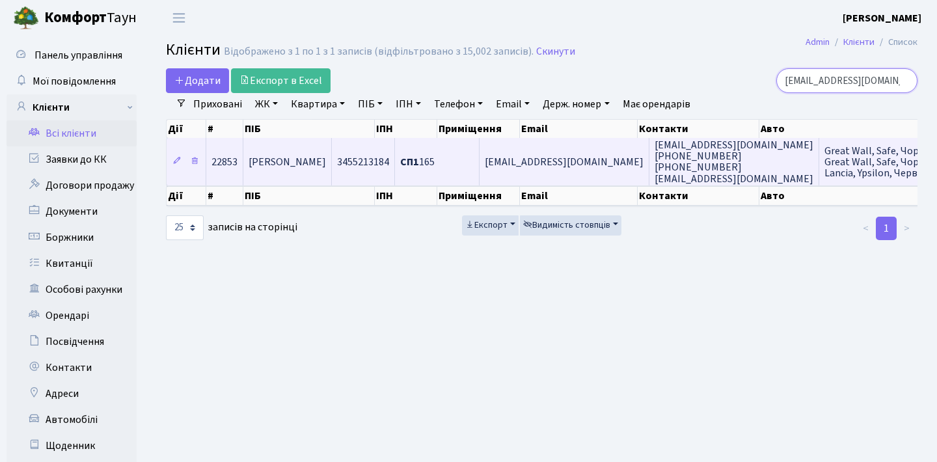
type input "[EMAIL_ADDRESS][DOMAIN_NAME]"
click at [587, 178] on td "[EMAIL_ADDRESS][DOMAIN_NAME]" at bounding box center [565, 161] width 170 height 47
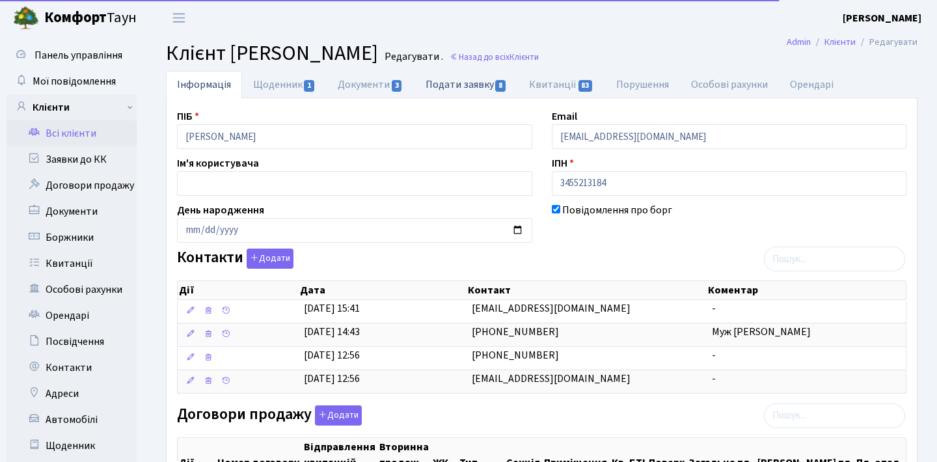
click at [477, 90] on link "Подати заявку 8" at bounding box center [465, 84] width 103 height 27
select select "25"
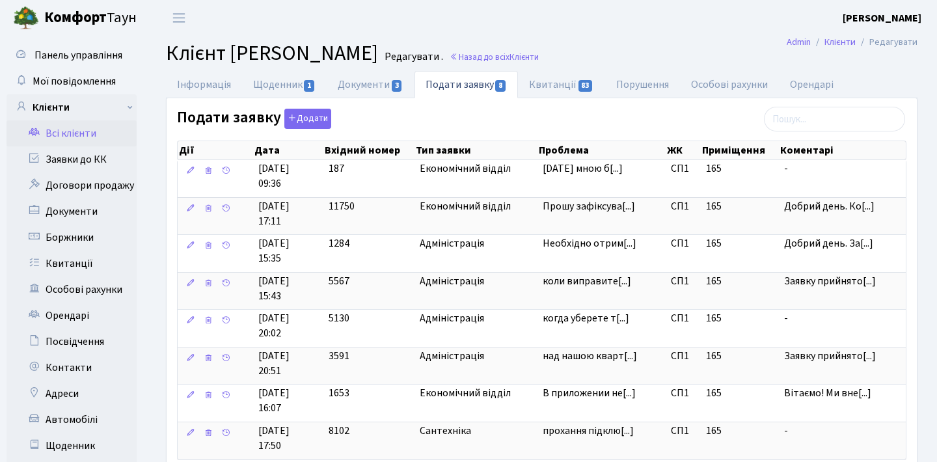
click at [93, 132] on link "Всі клієнти" at bounding box center [72, 133] width 130 height 26
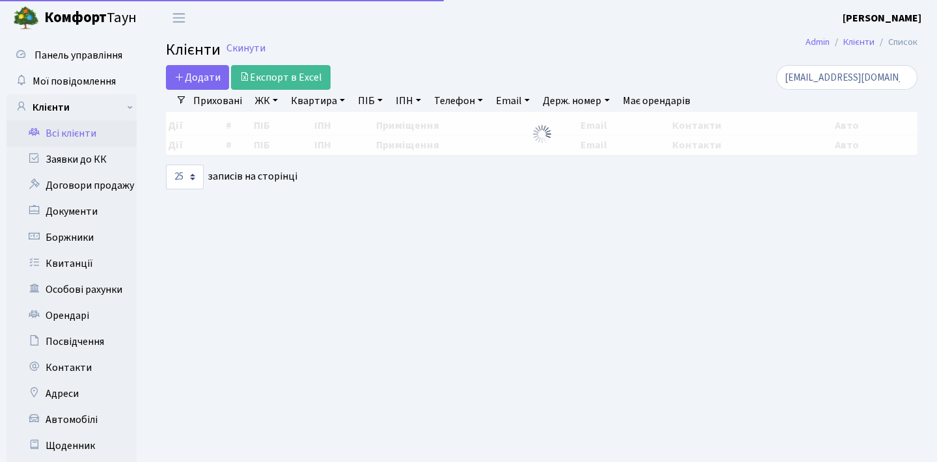
select select "25"
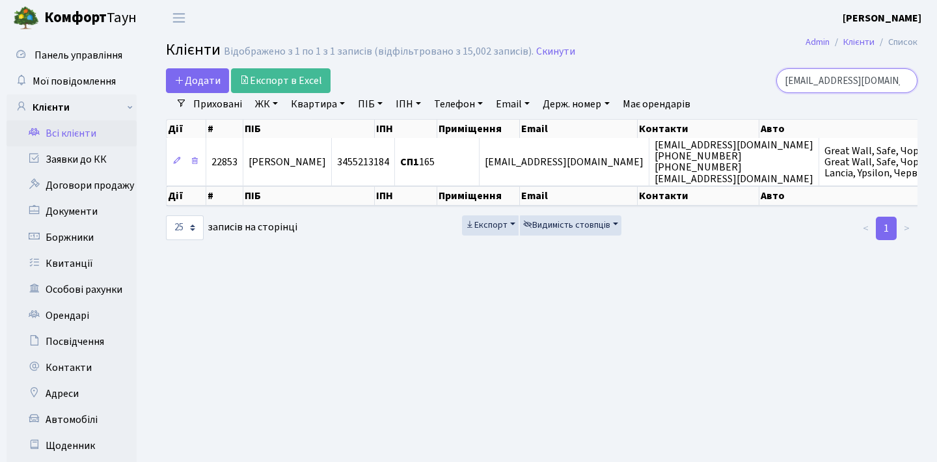
click at [900, 82] on input "[EMAIL_ADDRESS][DOMAIN_NAME]" at bounding box center [846, 80] width 141 height 25
click at [871, 85] on input "search" at bounding box center [846, 80] width 141 height 25
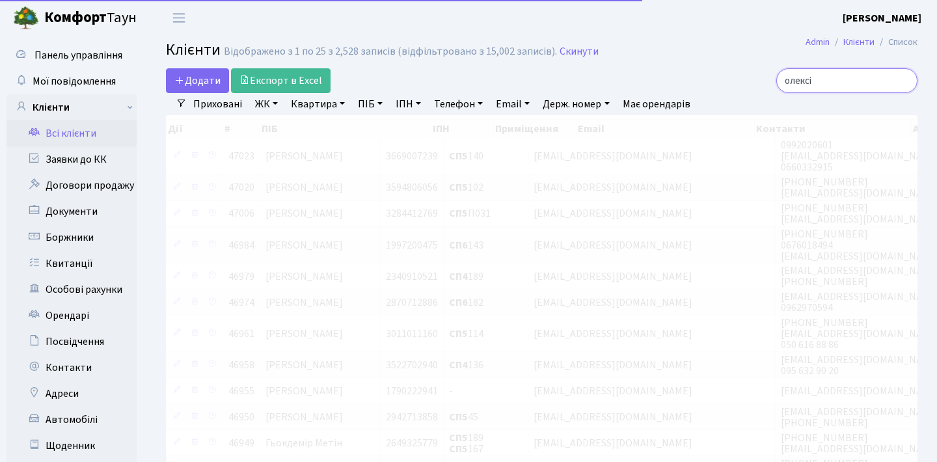
type input "олексій"
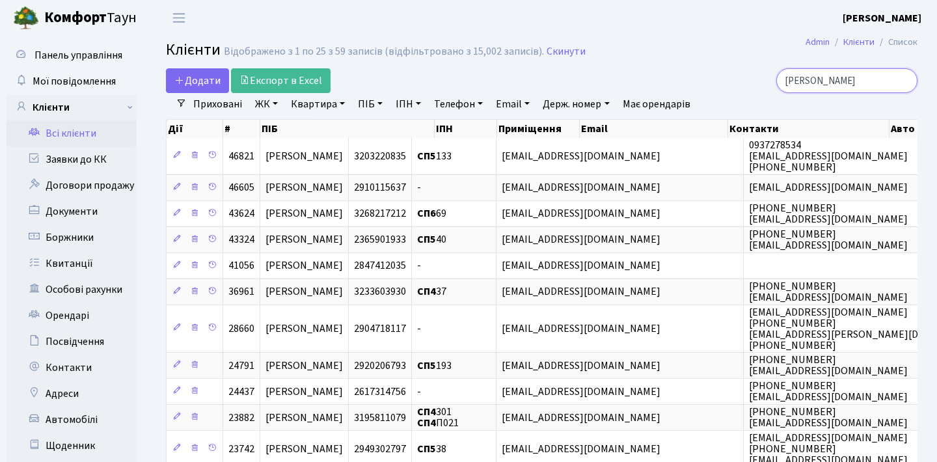
click at [906, 78] on input "олексій" at bounding box center [846, 80] width 141 height 25
type input "новаківський"
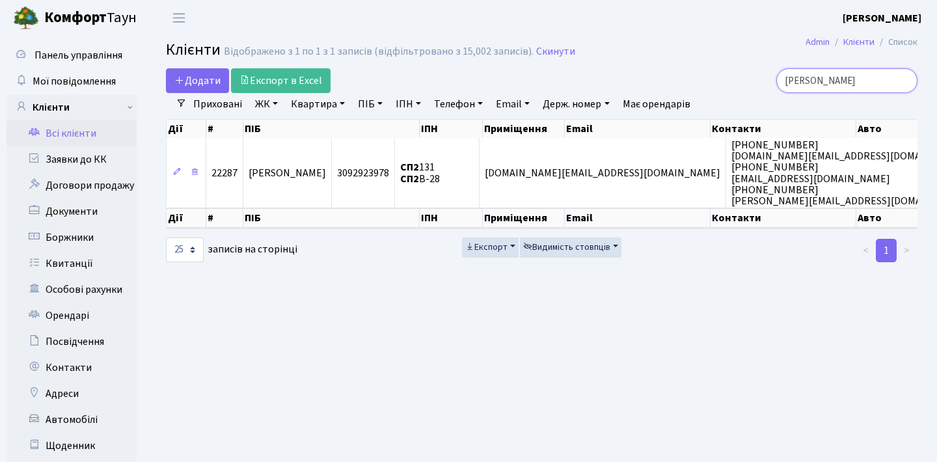
click at [908, 77] on input "[PERSON_NAME]" at bounding box center [846, 80] width 141 height 25
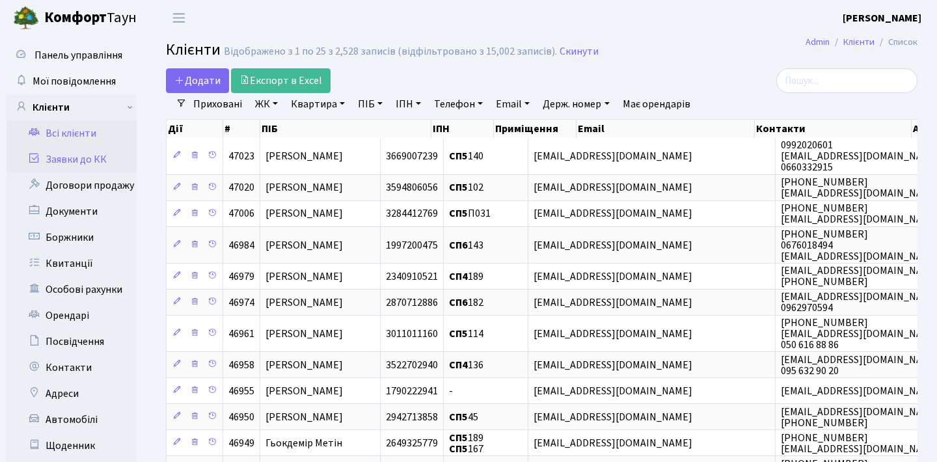
click at [85, 154] on link "Заявки до КК" at bounding box center [72, 159] width 130 height 26
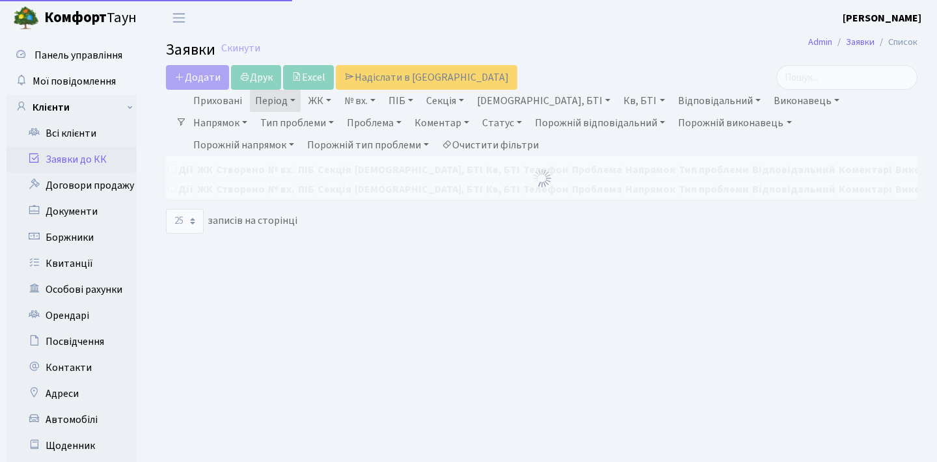
select select "25"
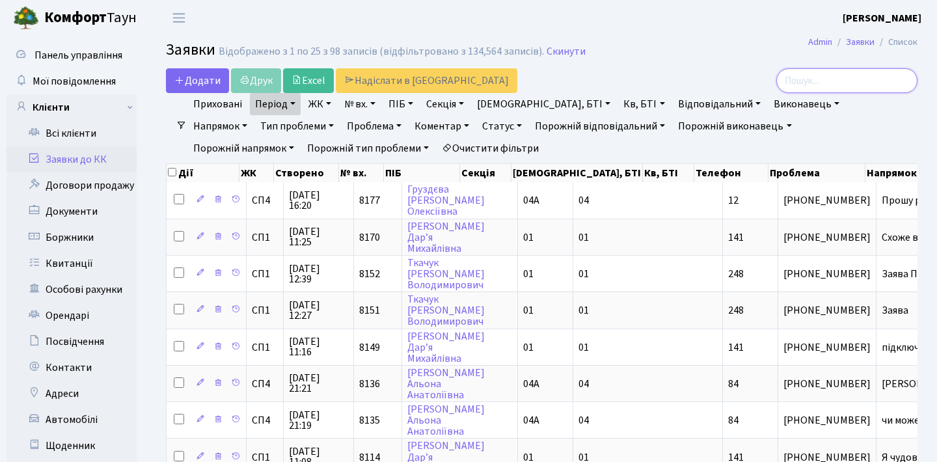
click at [800, 78] on input "search" at bounding box center [846, 80] width 141 height 25
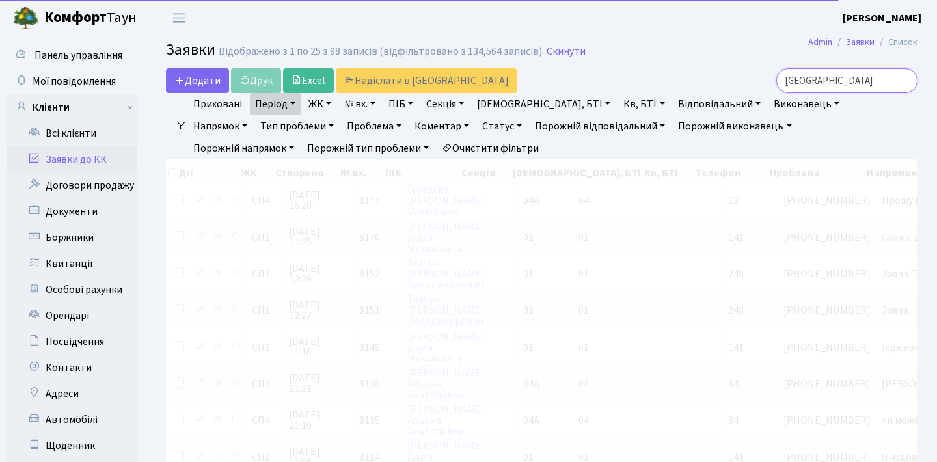
type input "[PERSON_NAME]"
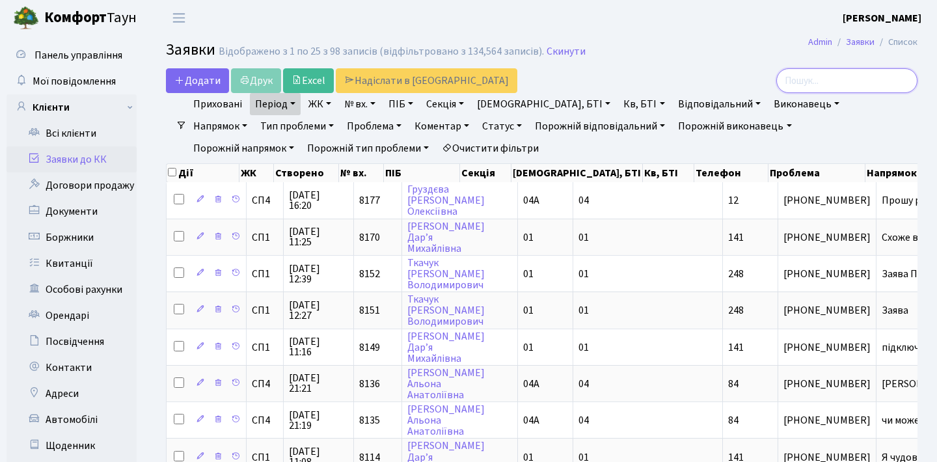
click at [804, 79] on input "search" at bounding box center [846, 80] width 141 height 25
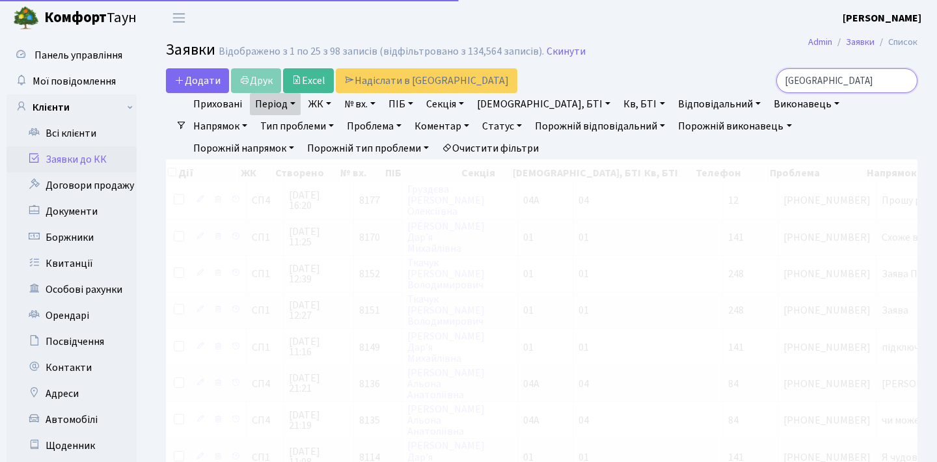
type input "новаківськи"
checkbox input "true"
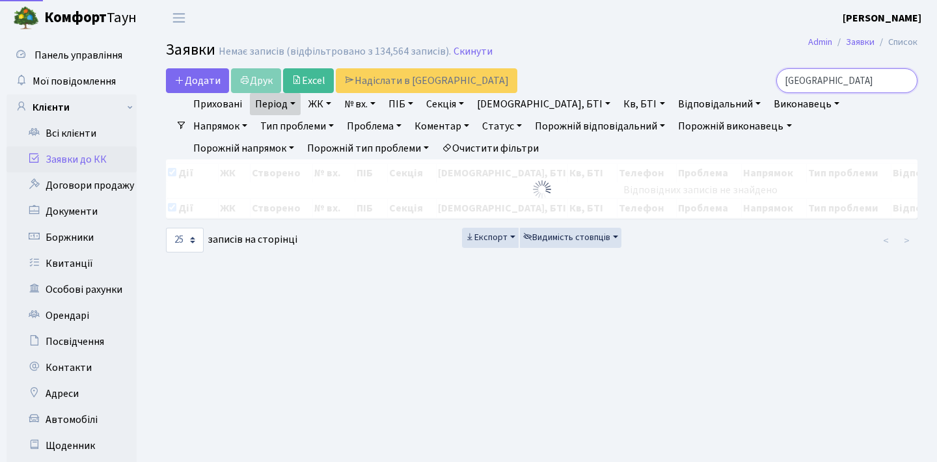
type input "новаківський"
checkbox input "false"
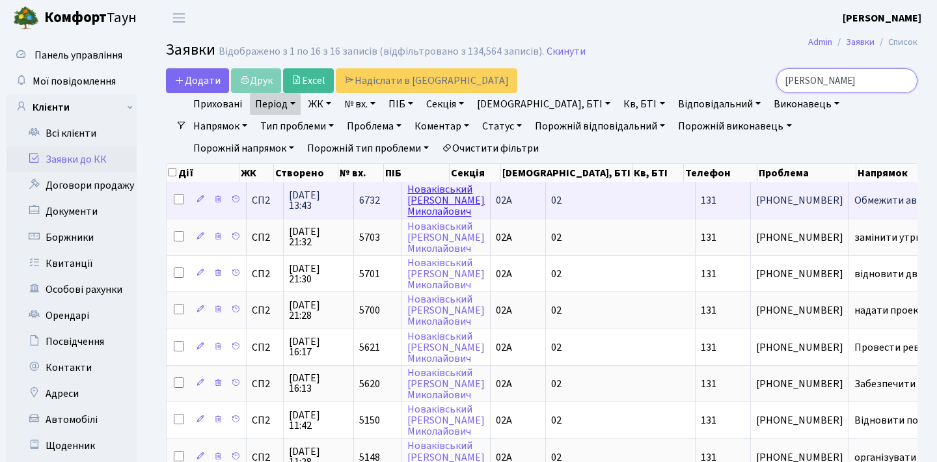
type input "новаківський"
click at [433, 202] on link "Новаківський Олексій Миколайович" at bounding box center [445, 200] width 77 height 36
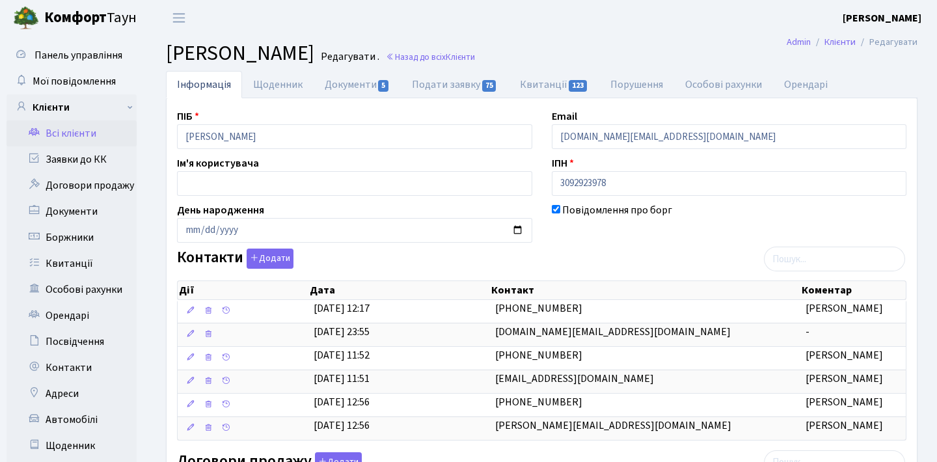
click at [81, 132] on link "Всі клієнти" at bounding box center [72, 133] width 130 height 26
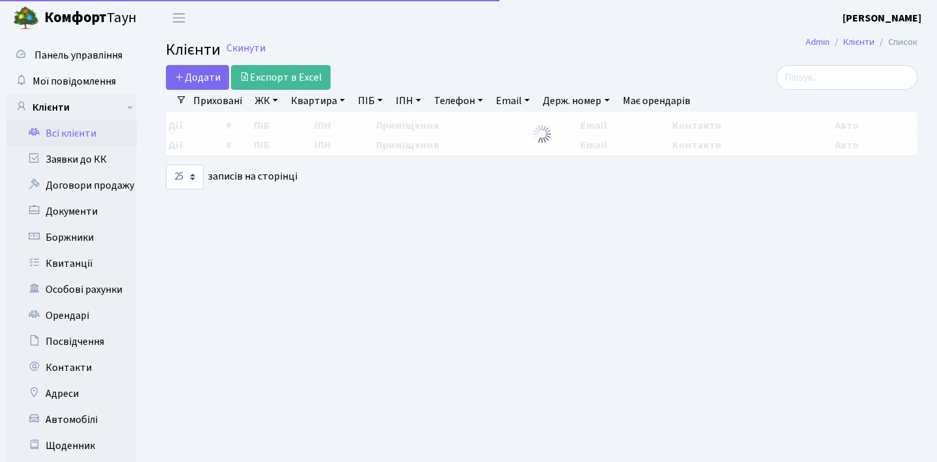
select select "25"
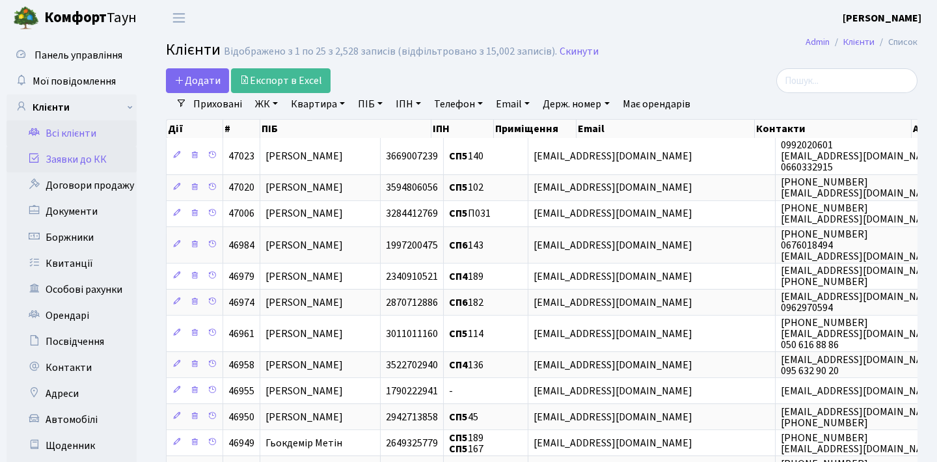
click at [49, 165] on link "Заявки до КК" at bounding box center [72, 159] width 130 height 26
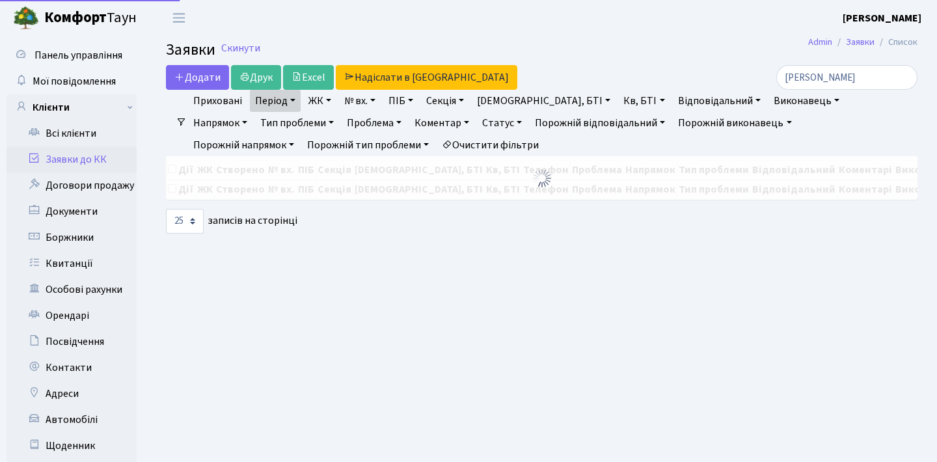
select select "25"
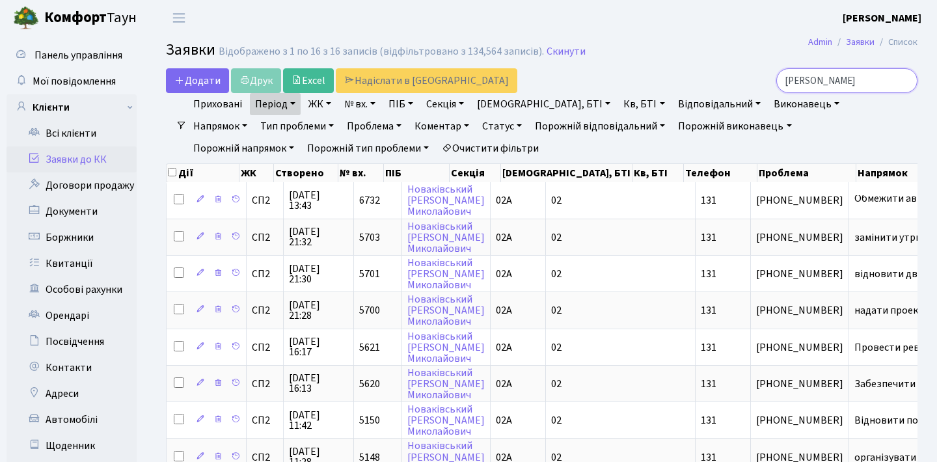
click at [904, 83] on input "[PERSON_NAME]" at bounding box center [846, 80] width 141 height 25
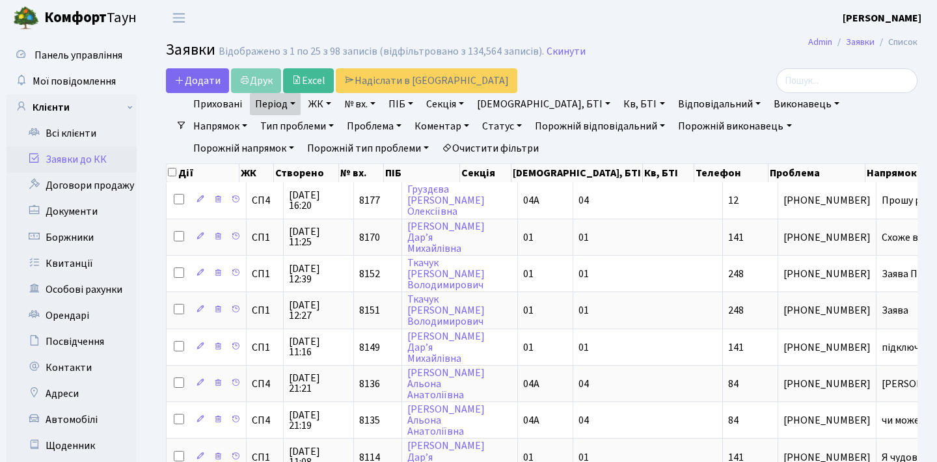
click at [807, 139] on ul "Приховані Період 01.09.2024 - 19.09.2025 ЖК СП1, Столичне шосе, 1 СП2, Столичне…" at bounding box center [547, 126] width 720 height 66
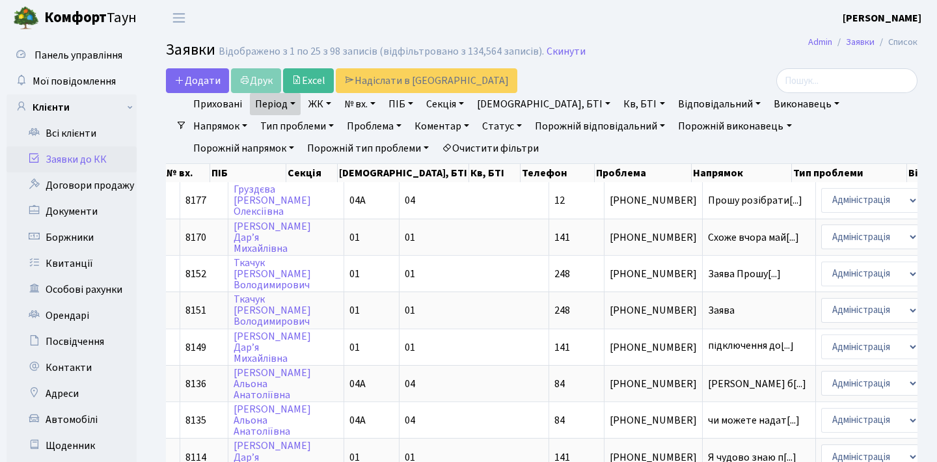
click at [727, 35] on header "Комфорт Таун Анна Г. Мій обліковий запис Вийти" at bounding box center [468, 18] width 937 height 36
click at [712, 42] on h2 "Заявки Відображено з 1 по 25 з 98 записів (відфільтровано з 134,564 записів). С…" at bounding box center [541, 52] width 751 height 22
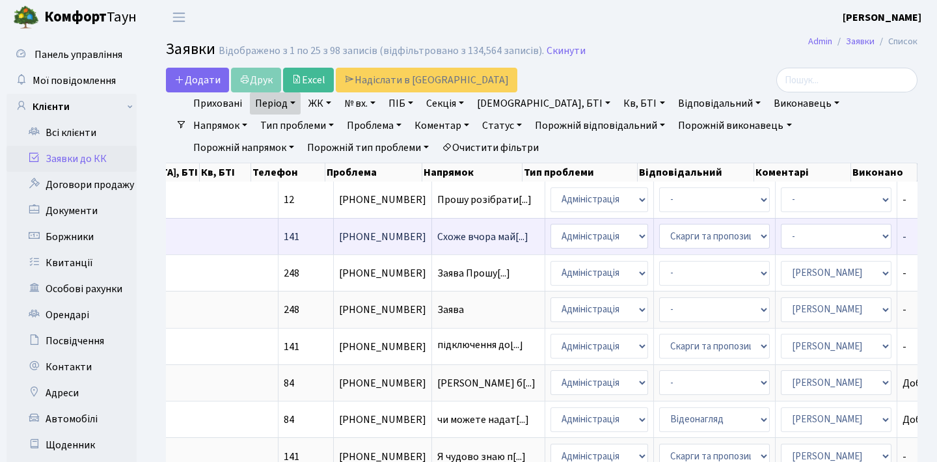
scroll to position [0, 443]
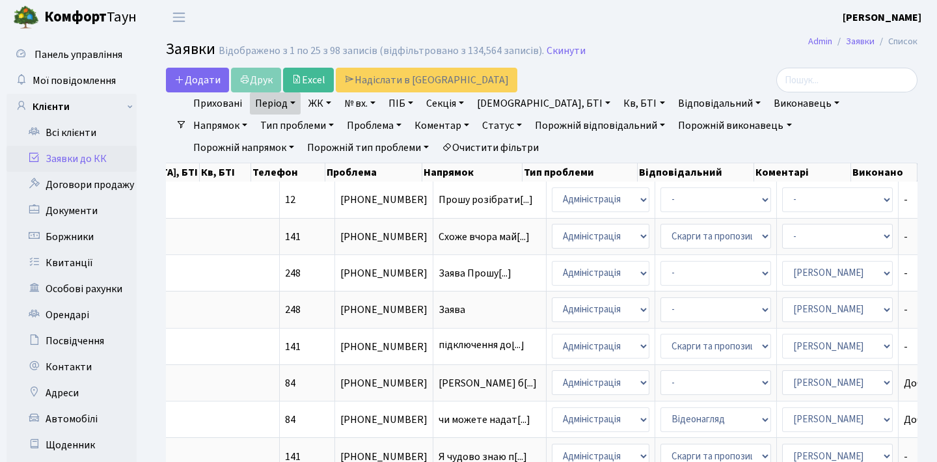
click at [628, 51] on h2 "Заявки Відображено з 1 по 25 з 98 записів (відфільтровано з 134,564 записів). С…" at bounding box center [541, 51] width 751 height 22
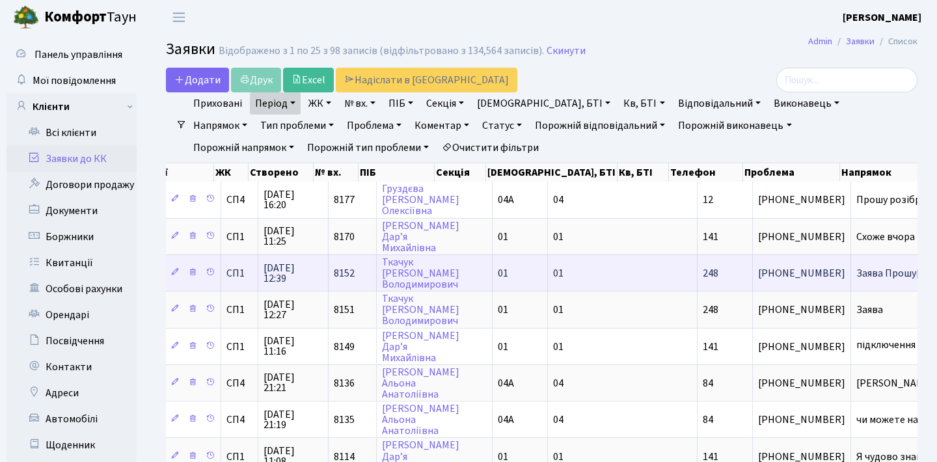
scroll to position [0, 0]
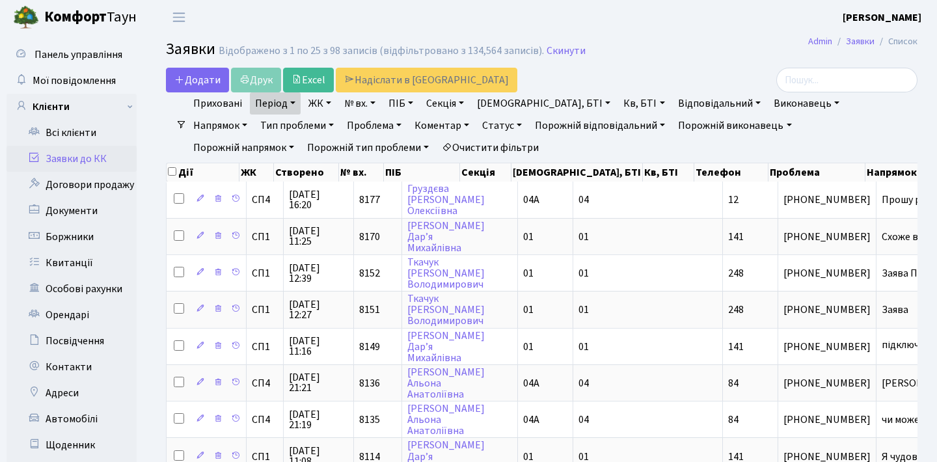
click at [697, 33] on header "Комфорт Таун Анна Г. Мій обліковий запис Вийти" at bounding box center [468, 17] width 937 height 36
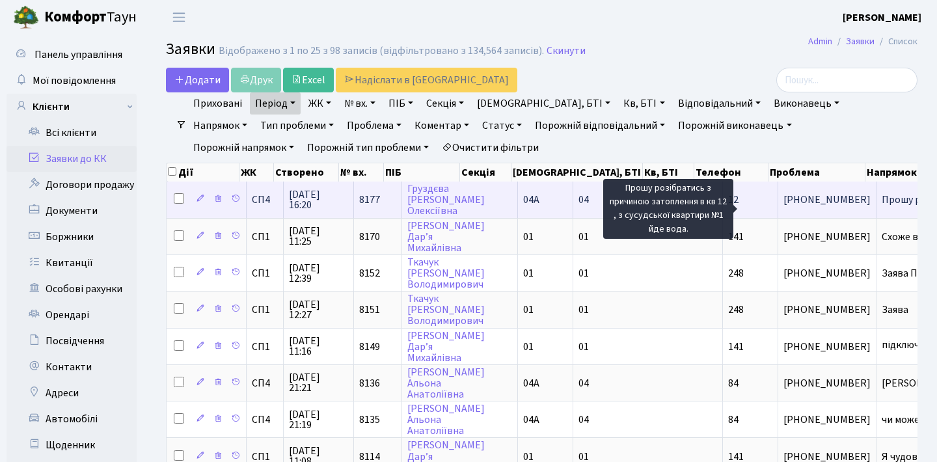
click at [882, 206] on span "Прошу розібрати[...]" at bounding box center [929, 200] width 94 height 14
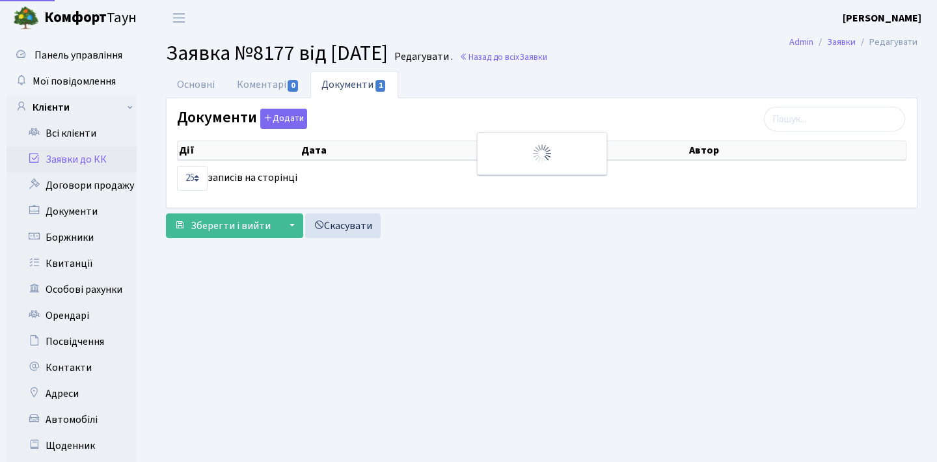
select select "25"
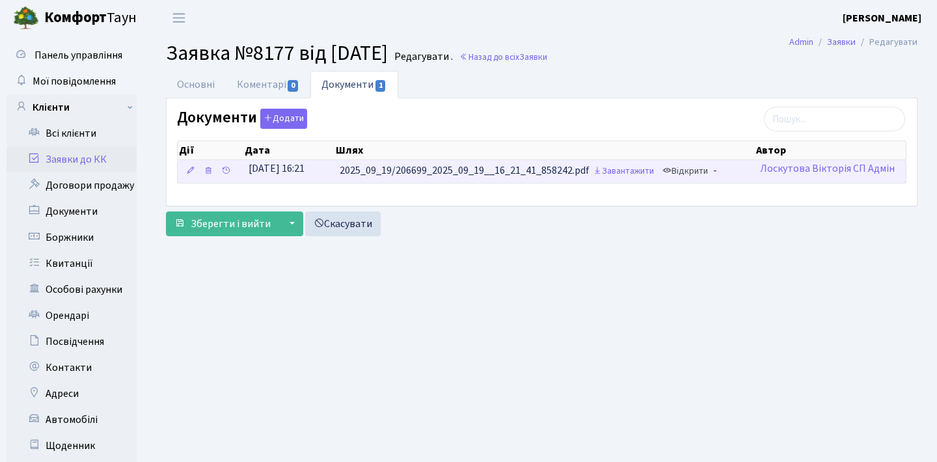
click at [705, 171] on link "Відкрити" at bounding box center [685, 171] width 52 height 20
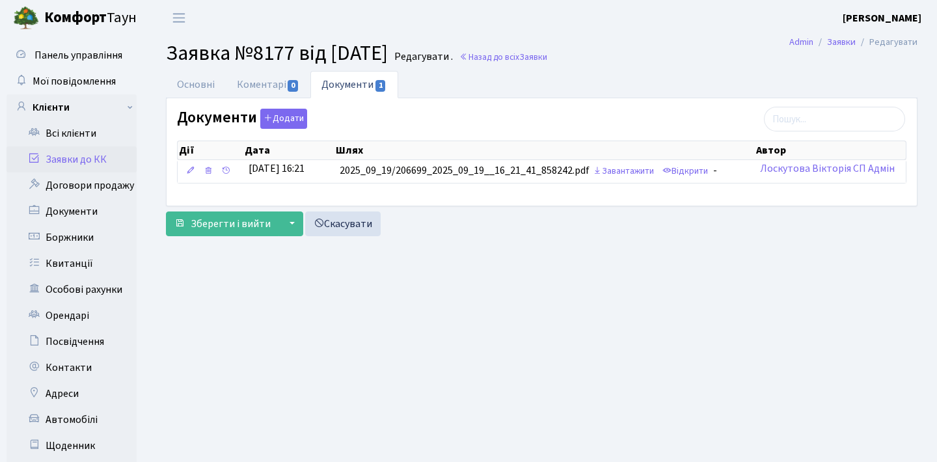
click at [108, 160] on link "Заявки до КК" at bounding box center [72, 159] width 130 height 26
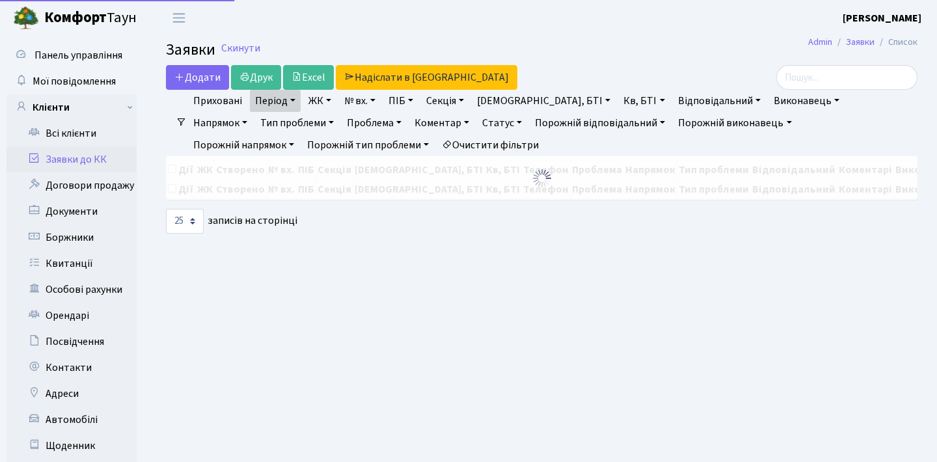
select select "25"
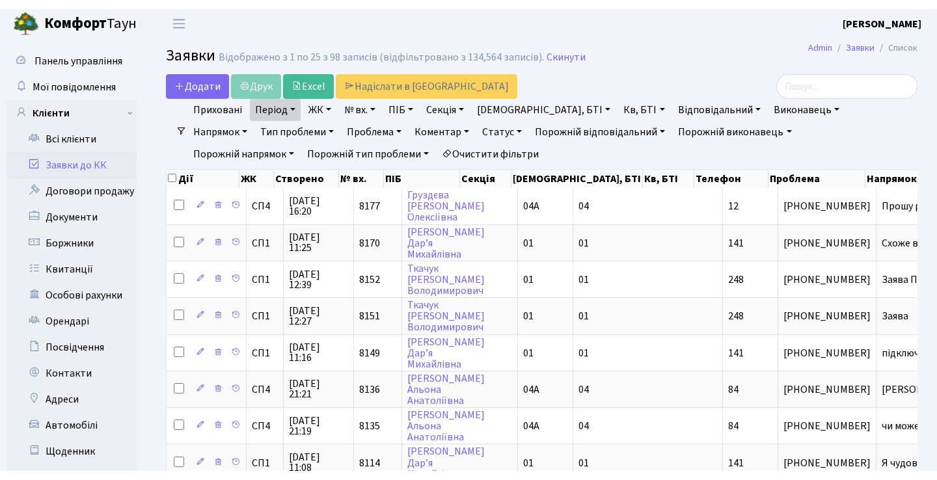
scroll to position [3, 0]
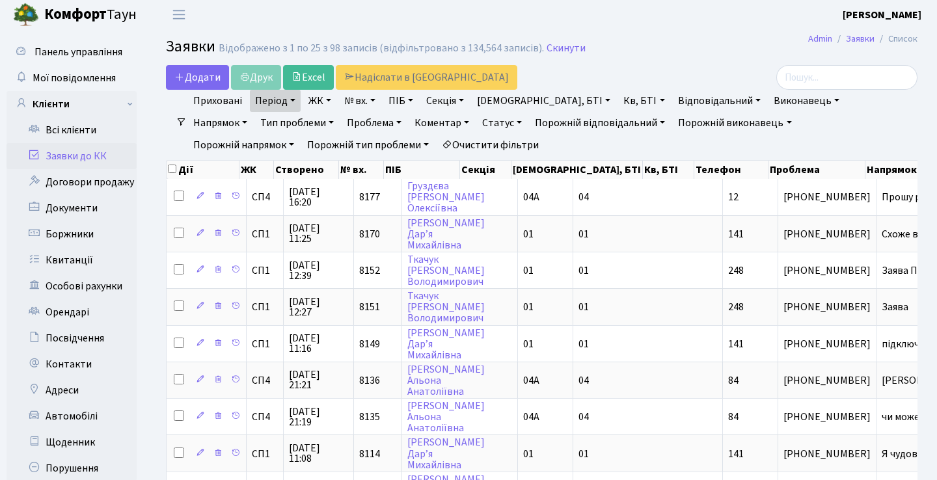
click at [647, 39] on h2 "Заявки Відображено з 1 по 25 з 98 записів (відфільтровано з 134,564 записів). С…" at bounding box center [541, 49] width 751 height 22
click at [691, 44] on h2 "Заявки Відображено з 1 по 25 з 98 записів (відфільтровано з 134,564 записів). С…" at bounding box center [541, 49] width 751 height 22
click at [684, 44] on h2 "Заявки Відображено з 1 по 25 з 98 записів (відфільтровано з 134,564 записів). С…" at bounding box center [541, 49] width 751 height 22
click at [696, 51] on h2 "Заявки Відображено з 1 по 25 з 98 записів (відфільтровано з 134,564 записів). С…" at bounding box center [541, 49] width 751 height 22
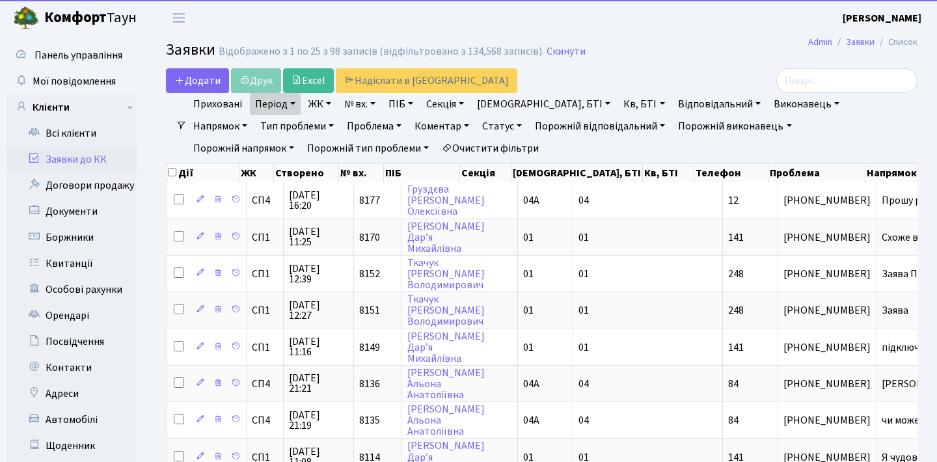
select select "25"
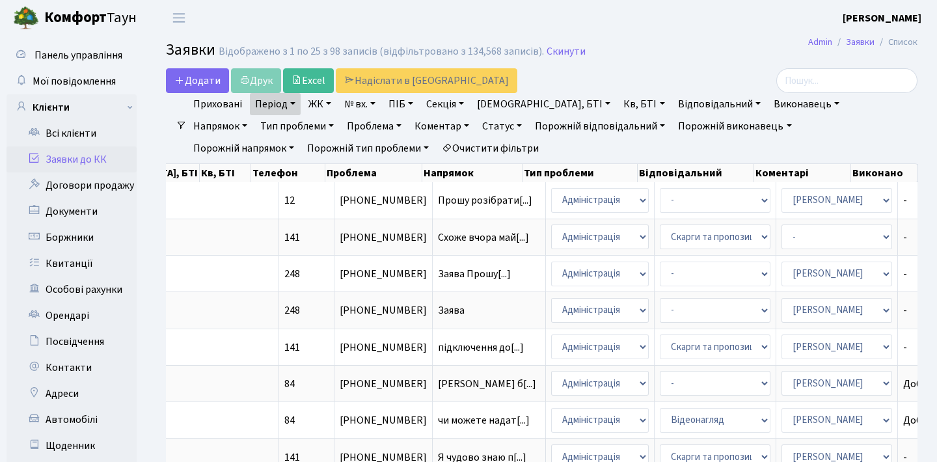
scroll to position [0, 443]
